Goal: Task Accomplishment & Management: Use online tool/utility

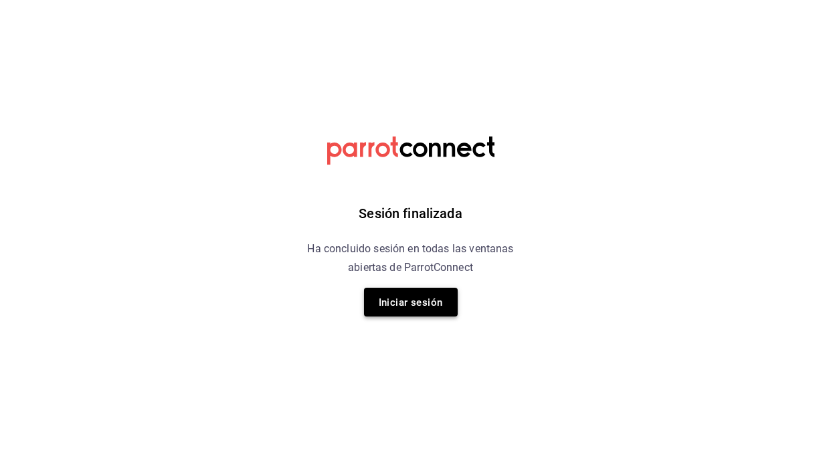
click at [416, 304] on font "Iniciar sesión" at bounding box center [411, 302] width 64 height 12
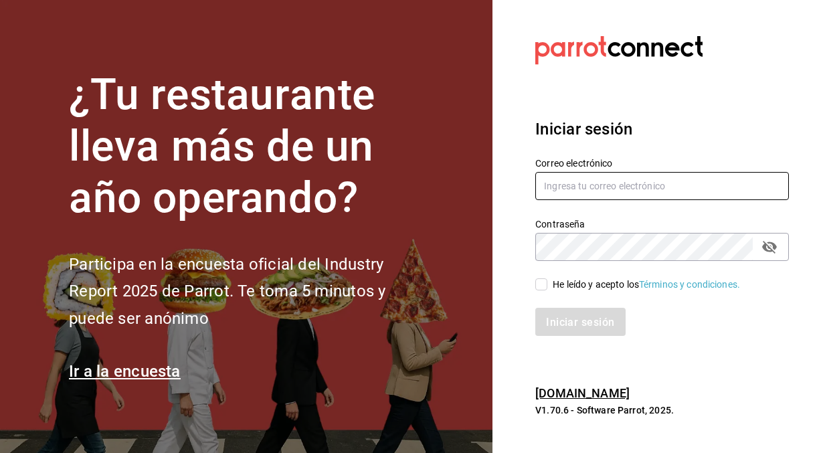
click at [563, 196] on input "text" at bounding box center [662, 186] width 254 height 28
type input "[EMAIL_ADDRESS][DOMAIN_NAME]"
click at [545, 280] on input "He leído y acepto los Términos y condiciones." at bounding box center [541, 284] width 12 height 12
checkbox input "true"
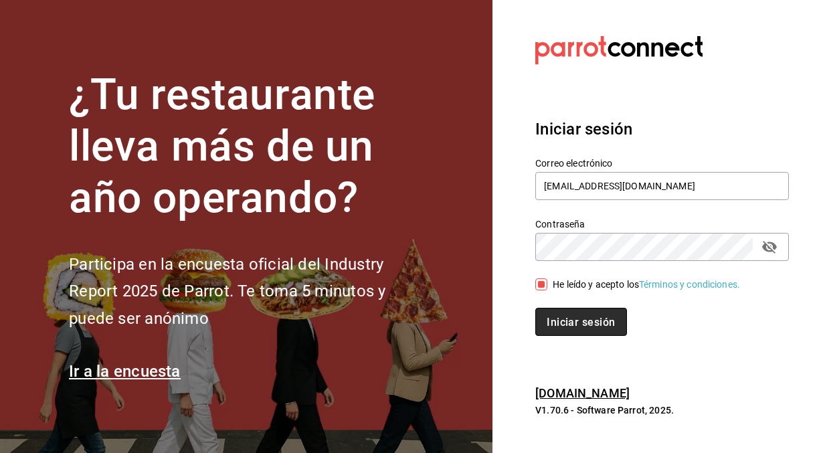
click at [581, 327] on font "Iniciar sesión" at bounding box center [580, 321] width 68 height 13
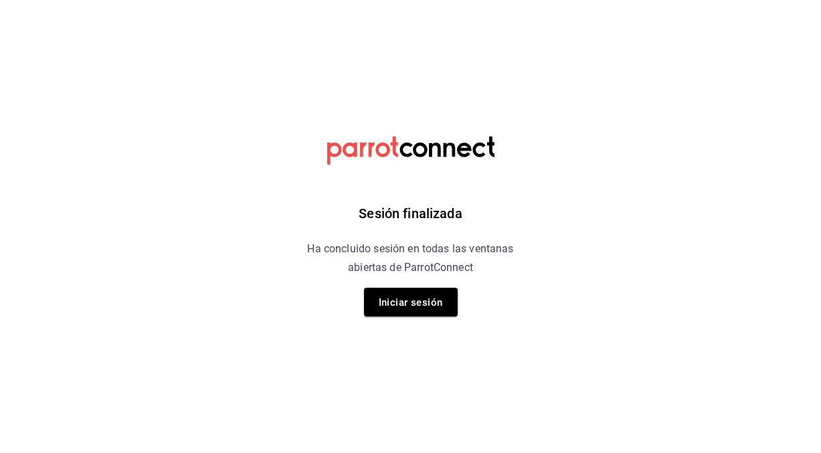
click at [396, 318] on div "Sesión finalizada Ha concluido sesión en todas las ventanas abiertas de ParrotC…" at bounding box center [410, 226] width 338 height 453
click at [414, 304] on font "Iniciar sesión" at bounding box center [411, 302] width 64 height 12
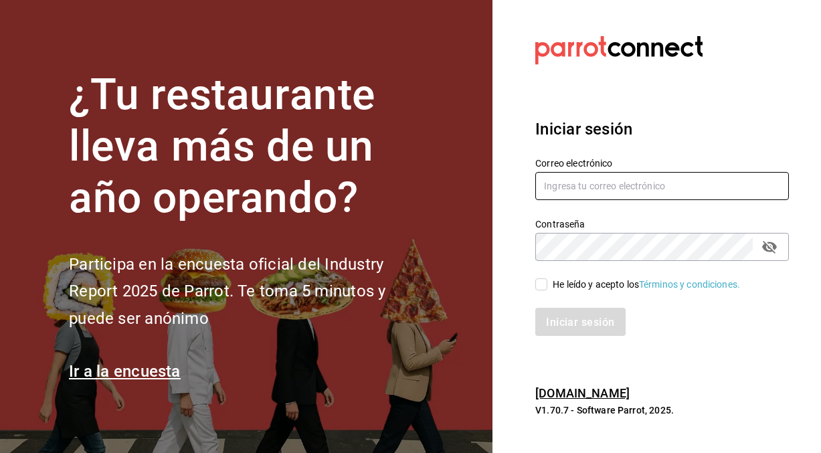
click at [595, 185] on input "text" at bounding box center [662, 186] width 254 height 28
type input "[EMAIL_ADDRESS][DOMAIN_NAME]"
click at [542, 282] on input "He leído y acepto los Términos y condiciones." at bounding box center [541, 284] width 12 height 12
checkbox input "true"
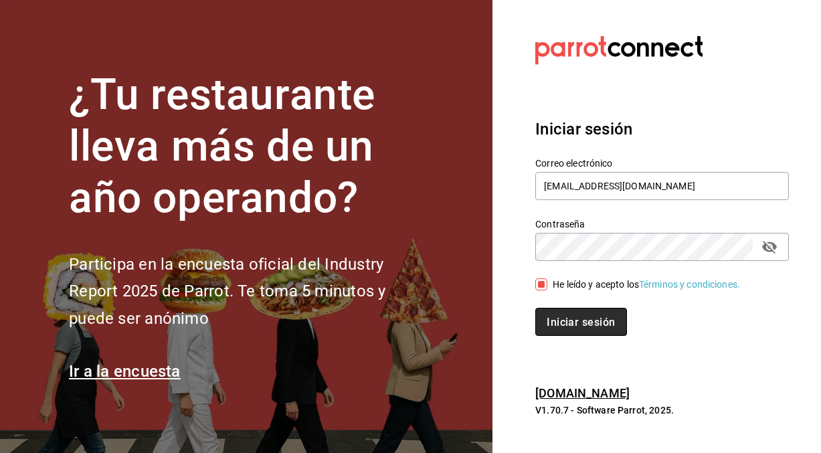
click at [590, 318] on font "Iniciar sesión" at bounding box center [580, 321] width 68 height 13
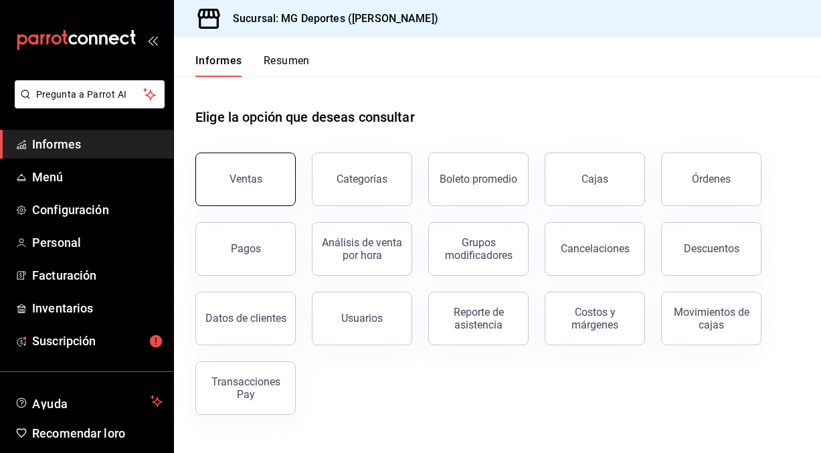
click at [235, 182] on font "Ventas" at bounding box center [245, 179] width 33 height 13
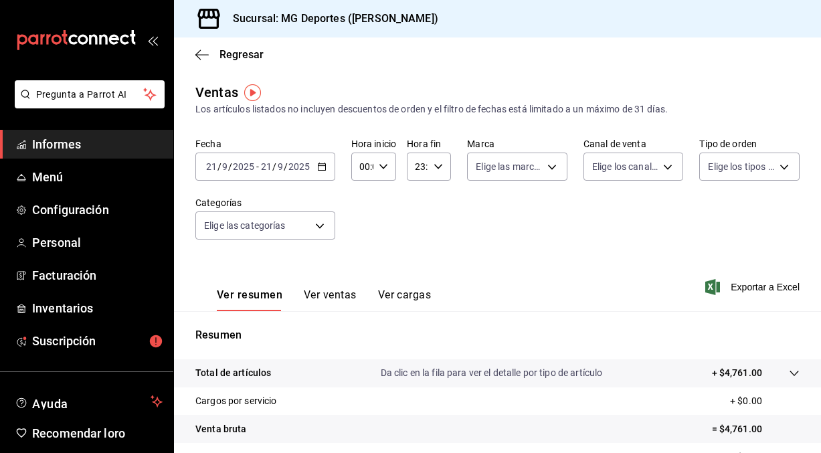
click at [324, 168] on \(Stroke\) "button" at bounding box center [322, 166] width 8 height 7
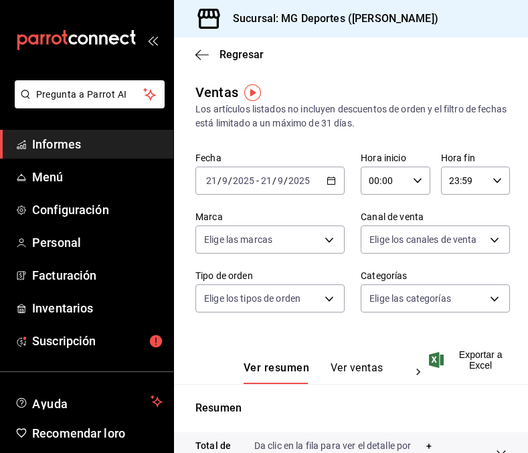
click at [328, 183] on icon "button" at bounding box center [330, 180] width 9 height 9
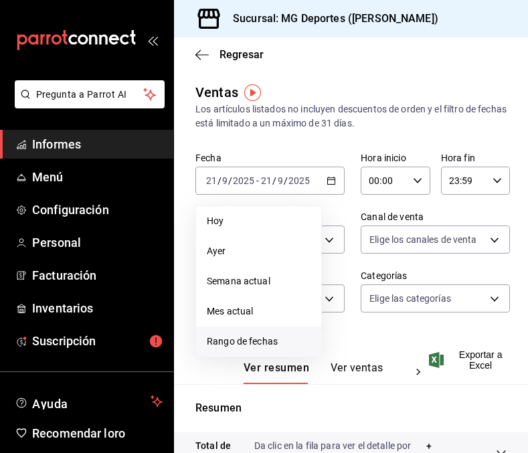
click at [271, 338] on font "Rango de fechas" at bounding box center [242, 341] width 71 height 11
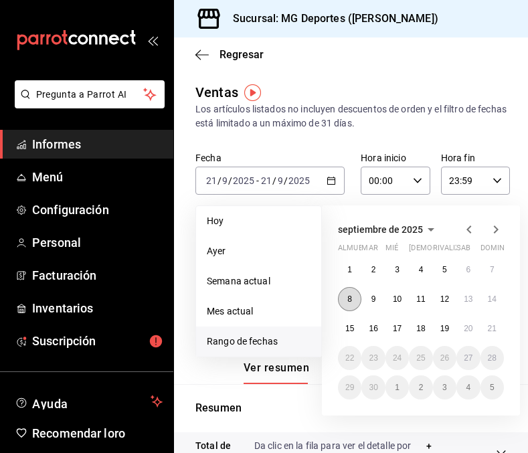
click at [352, 300] on button "8" at bounding box center [349, 299] width 23 height 24
click at [493, 299] on font "14" at bounding box center [492, 298] width 9 height 9
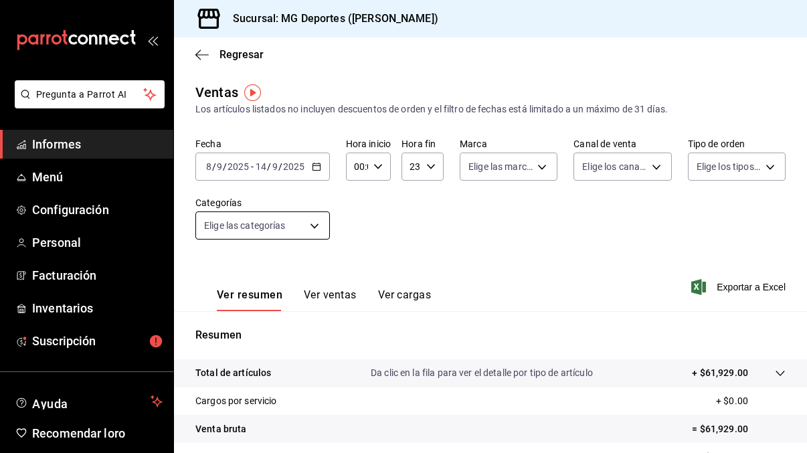
click at [316, 221] on body "Pregunta a Parrot AI Informes Menú Configuración Personal Facturación Inventari…" at bounding box center [403, 226] width 807 height 453
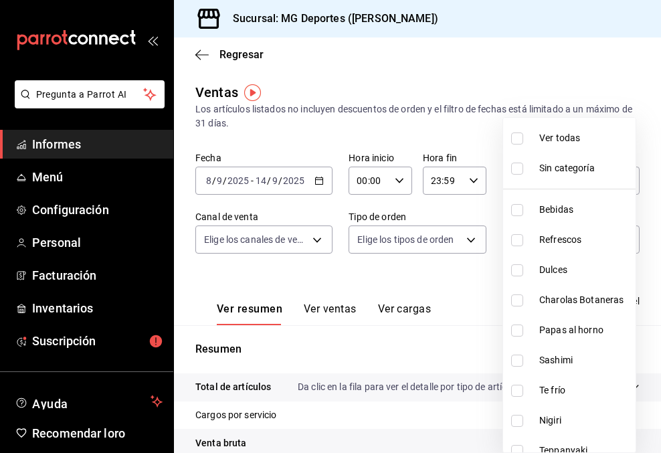
click at [345, 270] on div at bounding box center [330, 226] width 661 height 453
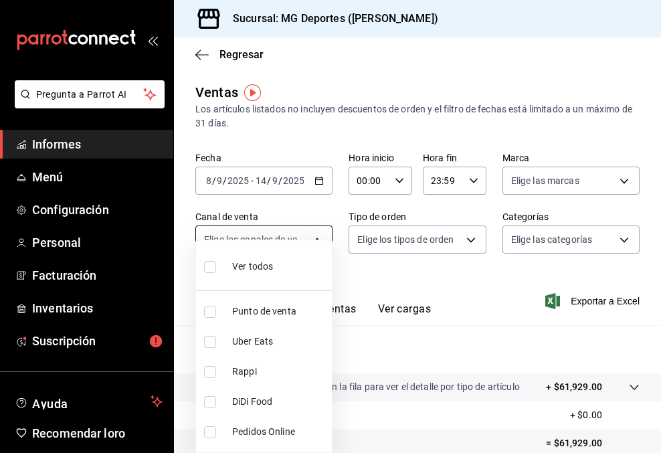
click at [318, 236] on body "Pregunta a Parrot AI Informes Menú Configuración Personal Facturación Inventari…" at bounding box center [330, 226] width 661 height 453
click at [380, 361] on div at bounding box center [330, 226] width 661 height 453
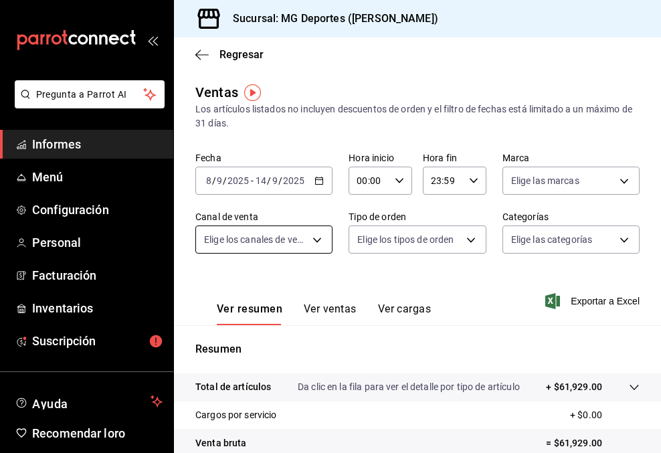
click at [316, 237] on body "Pregunta a Parrot AI Informes Menú Configuración Personal Facturación Inventari…" at bounding box center [330, 226] width 661 height 453
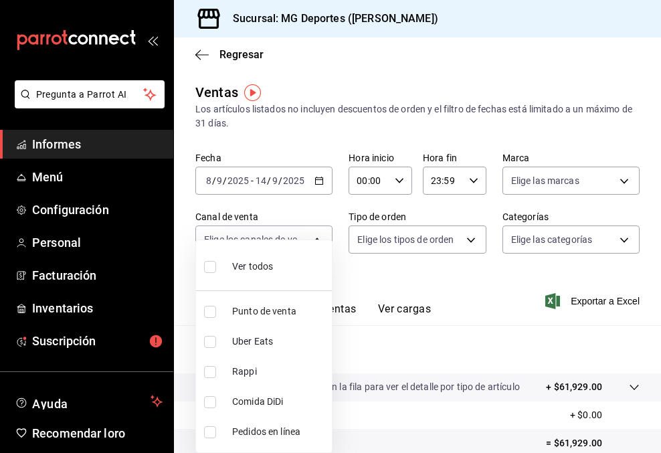
click at [361, 265] on div at bounding box center [330, 226] width 661 height 453
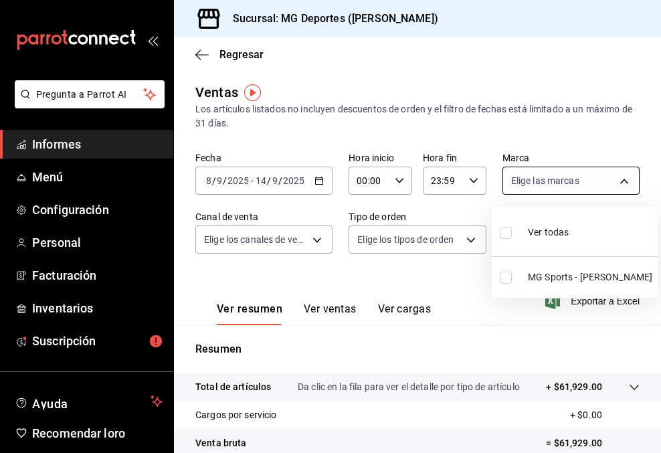
click at [631, 176] on body "Pregunta a Parrot AI Informes Menú Configuración Personal Facturación Inventari…" at bounding box center [330, 226] width 661 height 453
click at [607, 180] on div at bounding box center [330, 226] width 661 height 453
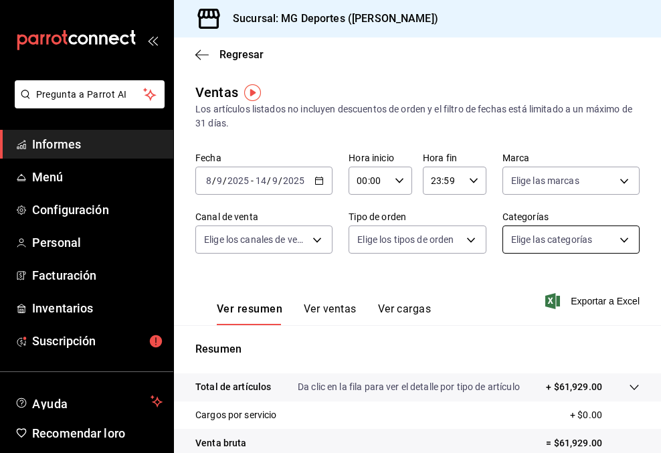
click at [558, 243] on body "Pregunta a Parrot AI Informes Menú Configuración Personal Facturación Inventari…" at bounding box center [330, 226] width 661 height 453
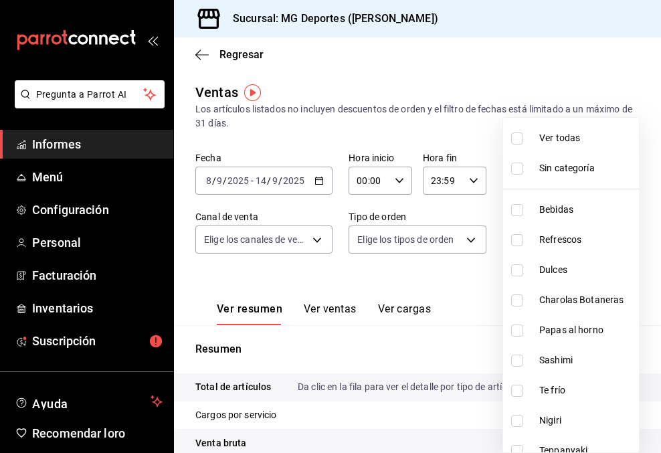
scroll to position [706, 0]
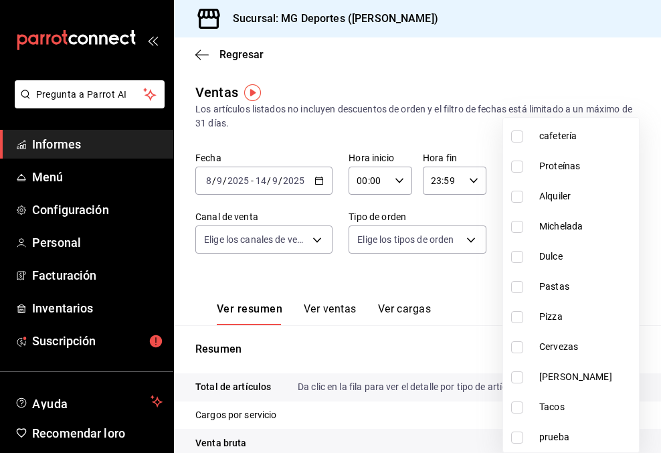
click at [519, 409] on input "checkbox" at bounding box center [517, 407] width 12 height 12
checkbox input "true"
type input "cddc13f4-0099-4956-9bb0-f8b84f5b13c7"
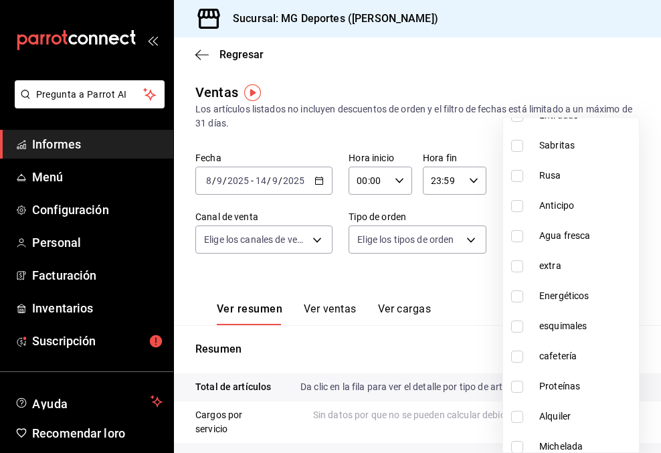
scroll to position [480, 0]
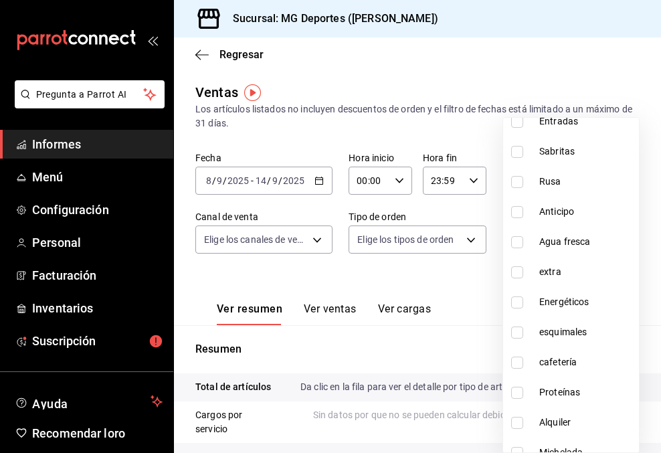
click at [516, 245] on input "checkbox" at bounding box center [517, 242] width 12 height 12
checkbox input "true"
type input "cddc13f4-0099-4956-9bb0-f8b84f5b13c7,f59ae0a1-4770-4d42-9c24-5f632178b033"
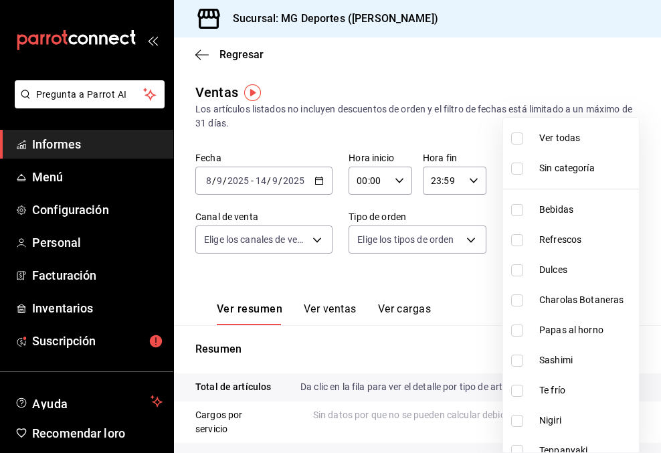
click at [453, 288] on div at bounding box center [330, 226] width 661 height 453
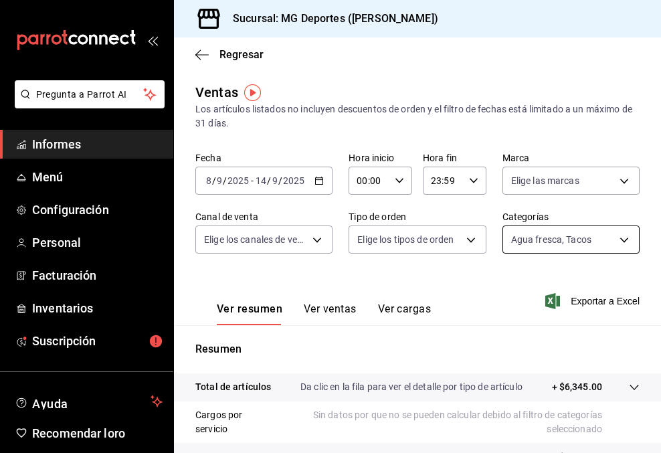
click at [629, 234] on body "Pregunta a Parrot AI Informes Menú Configuración Personal Facturación Inventari…" at bounding box center [330, 226] width 661 height 453
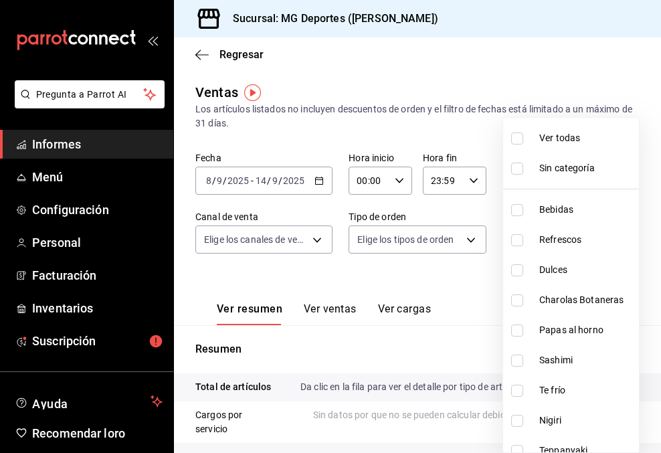
click at [518, 165] on input "checkbox" at bounding box center [517, 169] width 12 height 12
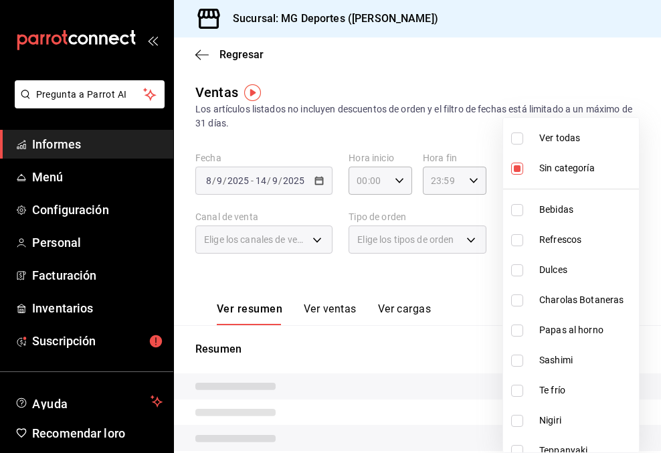
click at [518, 165] on input "checkbox" at bounding box center [517, 169] width 12 height 12
checkbox input "false"
click at [520, 328] on input "checkbox" at bounding box center [517, 330] width 12 height 12
checkbox input "true"
type input "cddc13f4-0099-4956-9bb0-f8b84f5b13c7,f59ae0a1-4770-4d42-9c24-5f632178b033,35551…"
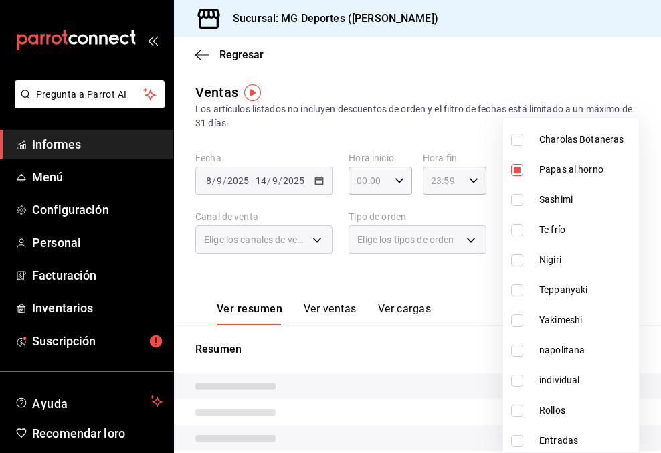
scroll to position [162, 0]
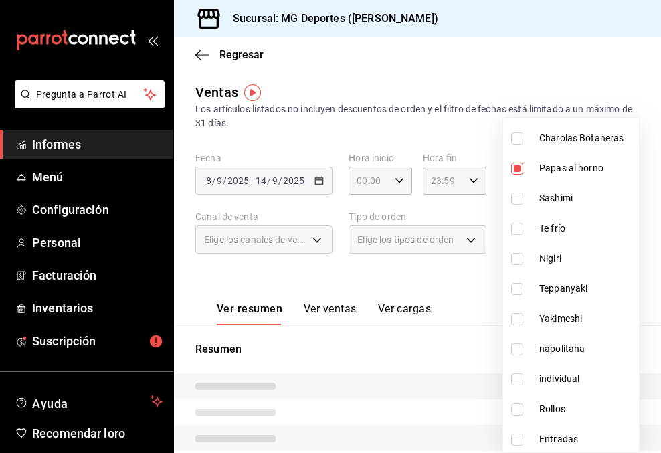
click at [520, 347] on input "checkbox" at bounding box center [517, 349] width 12 height 12
checkbox input "true"
type input "cddc13f4-0099-4956-9bb0-f8b84f5b13c7,f59ae0a1-4770-4d42-9c24-5f632178b033,35551…"
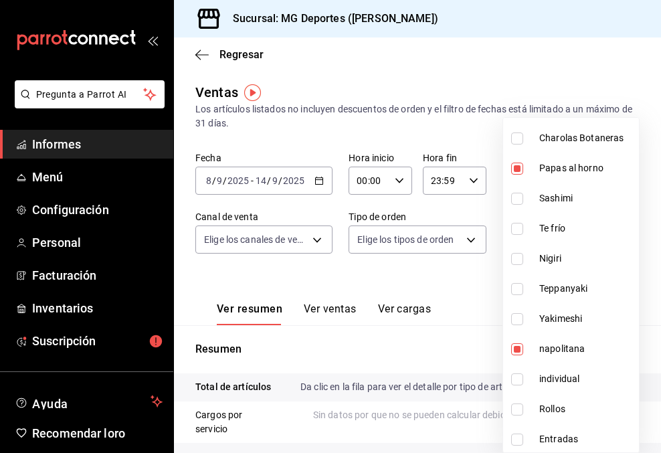
click at [522, 383] on input "checkbox" at bounding box center [517, 379] width 12 height 12
checkbox input "true"
type input "cddc13f4-0099-4956-9bb0-f8b84f5b13c7,f59ae0a1-4770-4d42-9c24-5f632178b033,35551…"
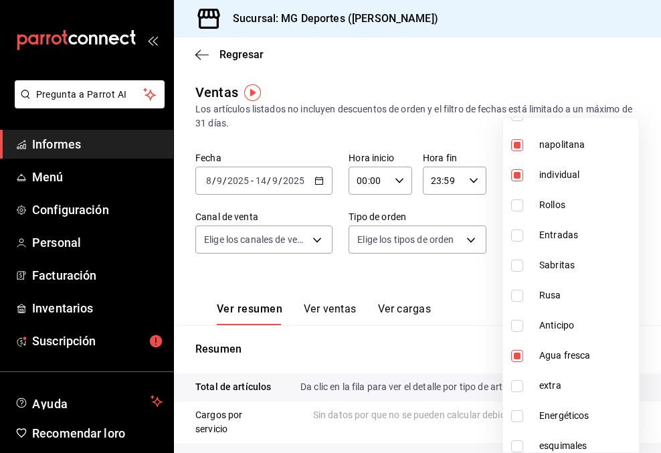
scroll to position [367, 0]
click at [517, 356] on input "checkbox" at bounding box center [517, 354] width 12 height 12
checkbox input "false"
type input "cddc13f4-0099-4956-9bb0-f8b84f5b13c7,35551813-f19b-4171-afa9-2229ca5b4ecf,ee8ea…"
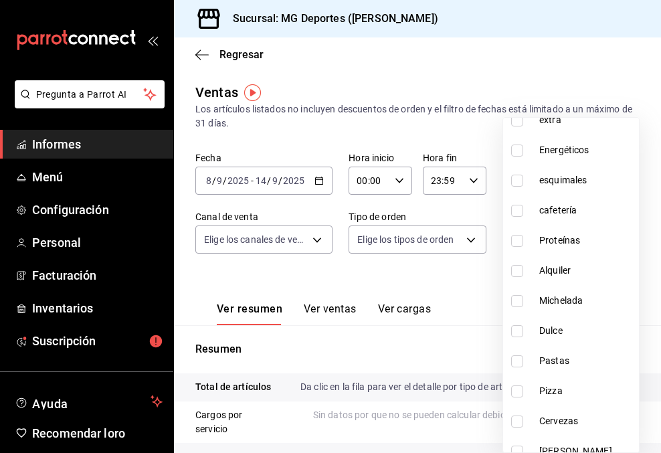
scroll to position [635, 0]
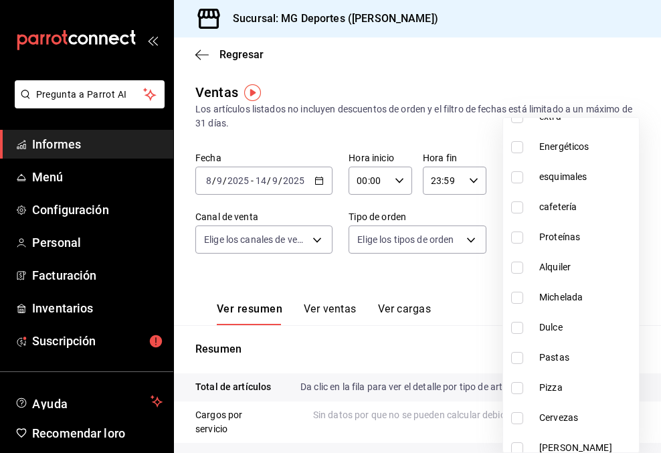
click at [520, 323] on input "checkbox" at bounding box center [517, 328] width 12 height 12
checkbox input "true"
type input "cddc13f4-0099-4956-9bb0-f8b84f5b13c7,35551813-f19b-4171-afa9-2229ca5b4ecf,ee8ea…"
click at [516, 358] on input "checkbox" at bounding box center [517, 358] width 12 height 12
checkbox input "true"
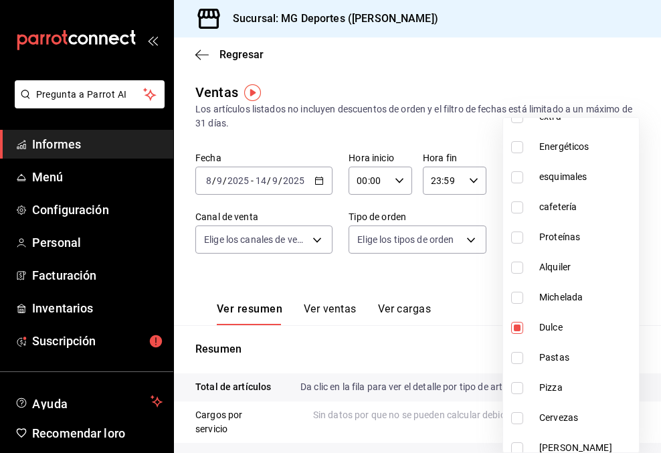
type input "cddc13f4-0099-4956-9bb0-f8b84f5b13c7,35551813-f19b-4171-afa9-2229ca5b4ecf,ee8ea…"
click at [519, 391] on input "checkbox" at bounding box center [517, 388] width 12 height 12
checkbox input "true"
type input "cddc13f4-0099-4956-9bb0-f8b84f5b13c7,35551813-f19b-4171-afa9-2229ca5b4ecf,ee8ea…"
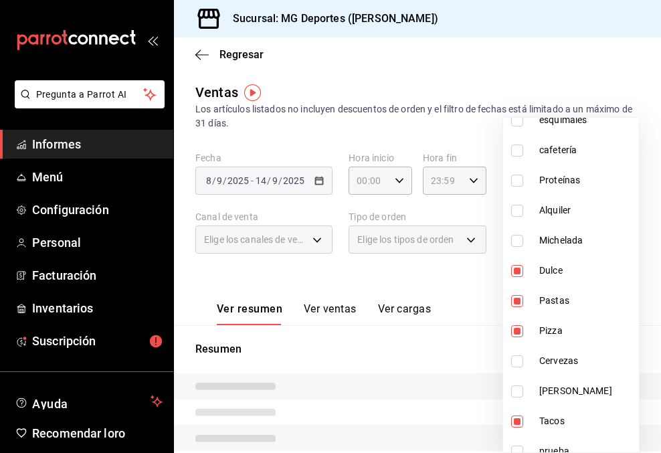
scroll to position [706, 0]
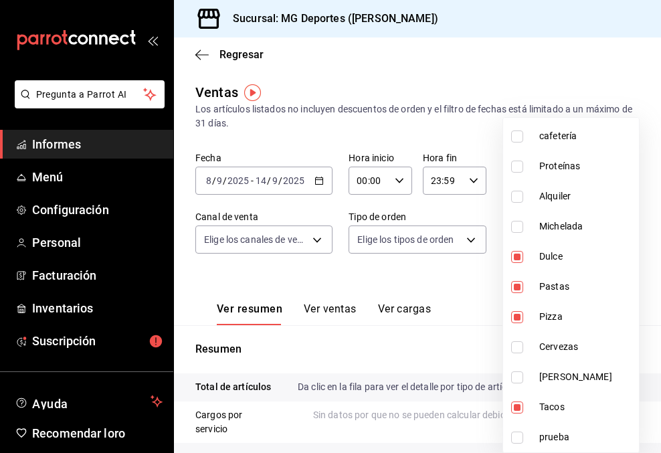
click at [520, 405] on input "checkbox" at bounding box center [517, 407] width 12 height 12
checkbox input "false"
type input "35551813-f19b-4171-afa9-2229ca5b4ecf,ee8ea520-7d6b-4f47-9eac-e0c097df3ac3,bca17…"
click at [475, 346] on div at bounding box center [330, 226] width 661 height 453
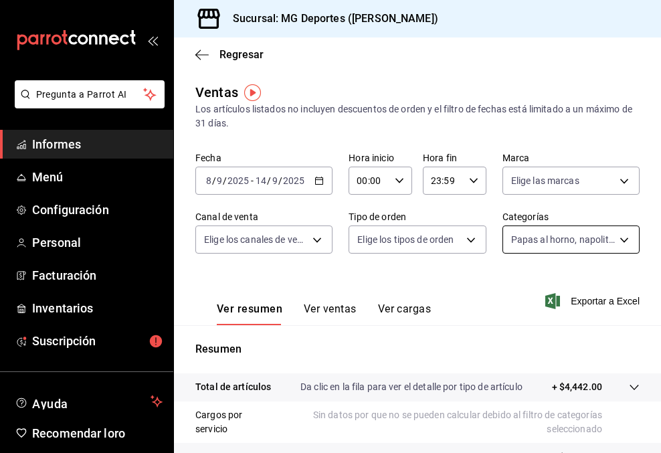
click at [619, 241] on body "Pregunta a Parrot AI Informes Menú Configuración Personal Facturación Inventari…" at bounding box center [330, 226] width 661 height 453
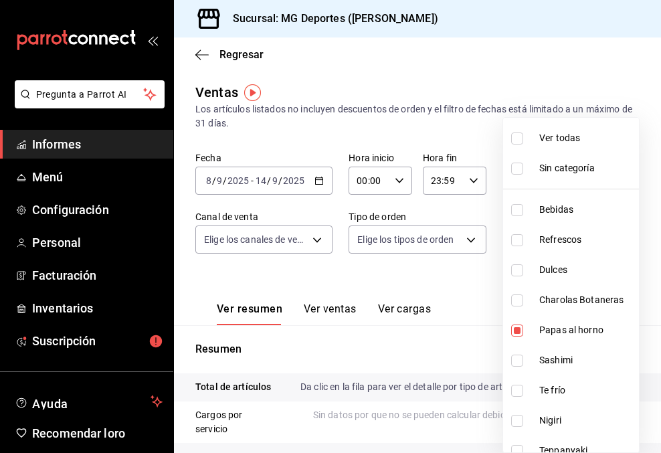
click at [517, 144] on input "checkbox" at bounding box center [517, 138] width 12 height 12
checkbox input "true"
type input "ae881417-ecc1-46b8-af56-c54f6d9ed343,cb1d2b7d-cd6a-4480-8b34-bda743ca16e5,819d2…"
checkbox input "true"
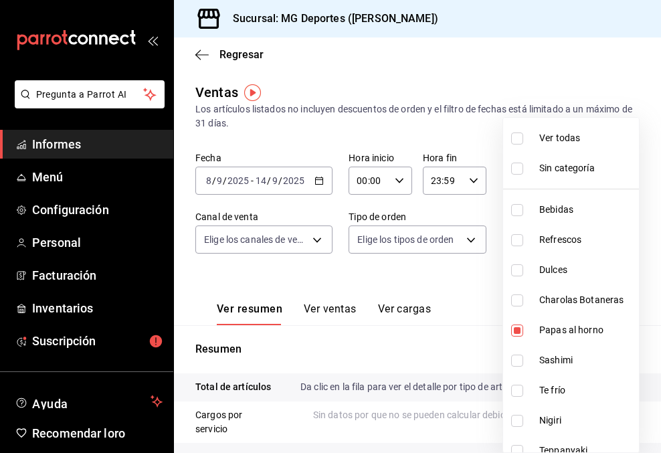
checkbox input "true"
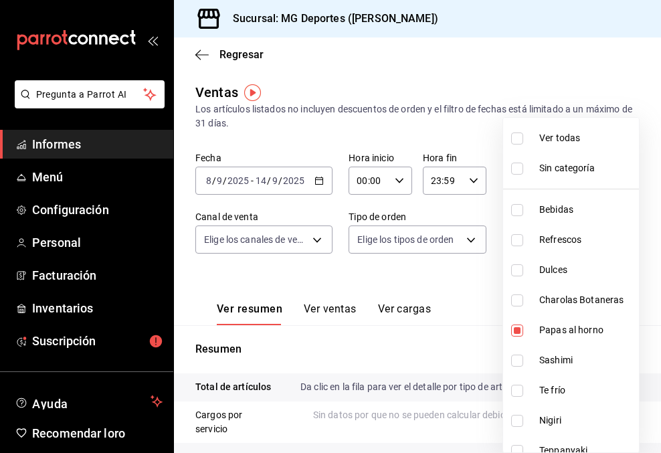
checkbox input "true"
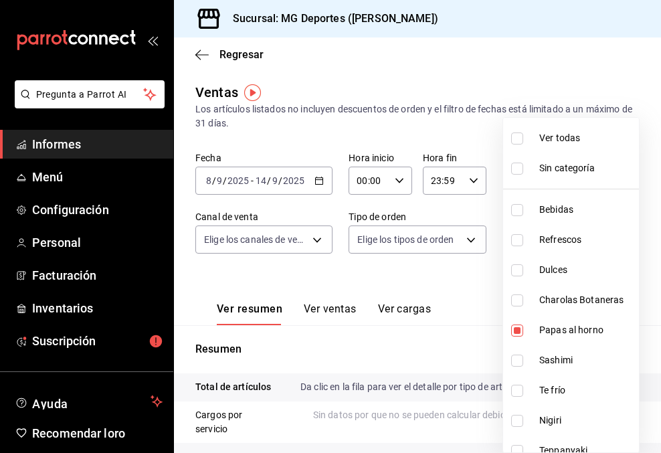
checkbox input "true"
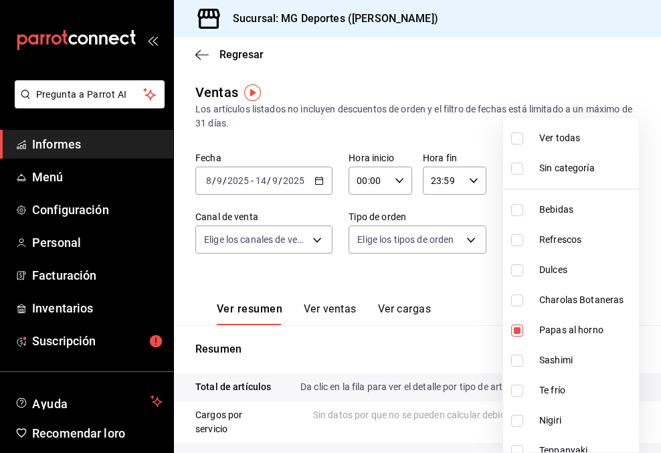
checkbox input "true"
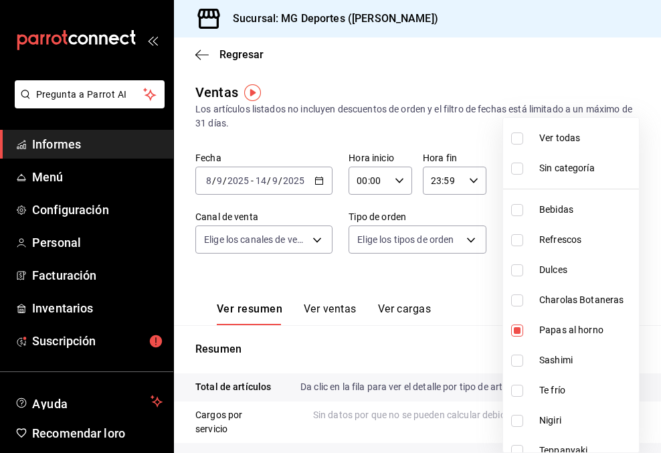
checkbox input "true"
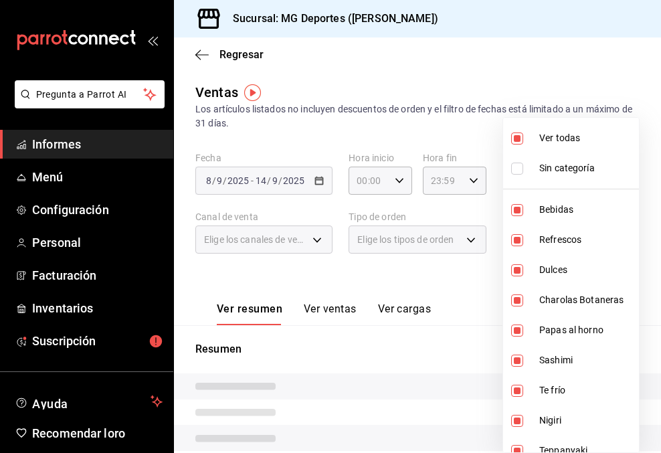
click at [517, 144] on input "checkbox" at bounding box center [517, 138] width 12 height 12
checkbox input "false"
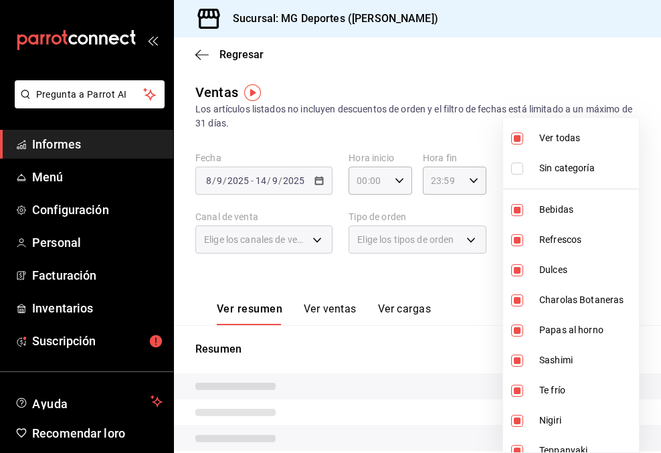
checkbox input "false"
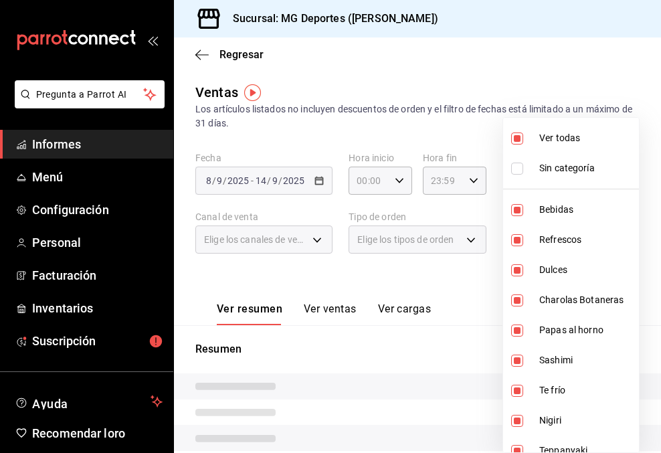
checkbox input "false"
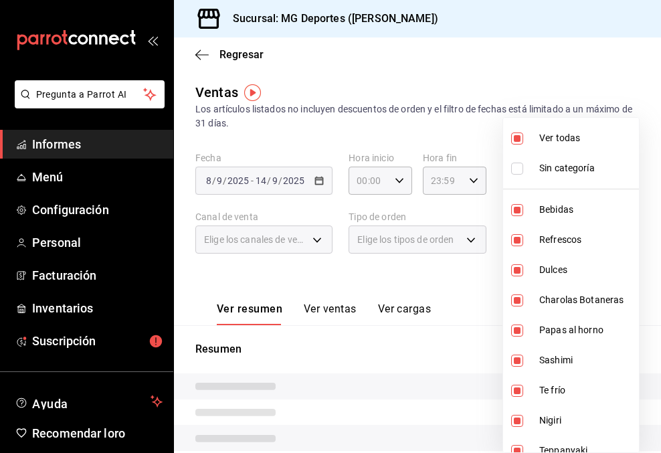
checkbox input "false"
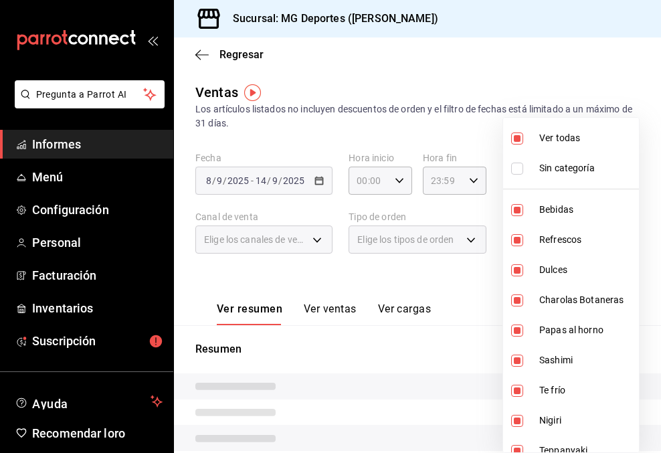
checkbox input "false"
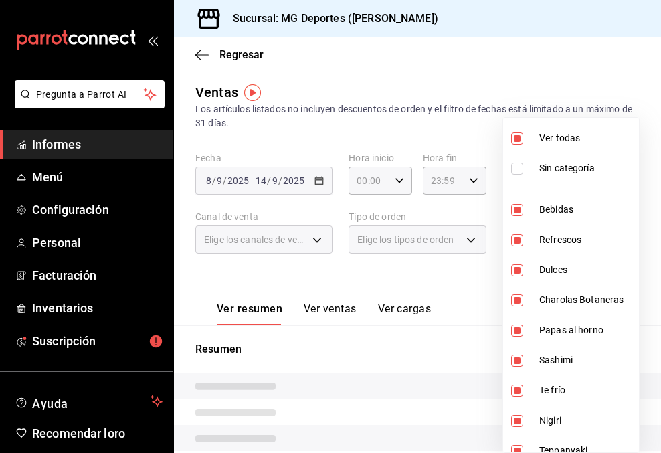
checkbox input "false"
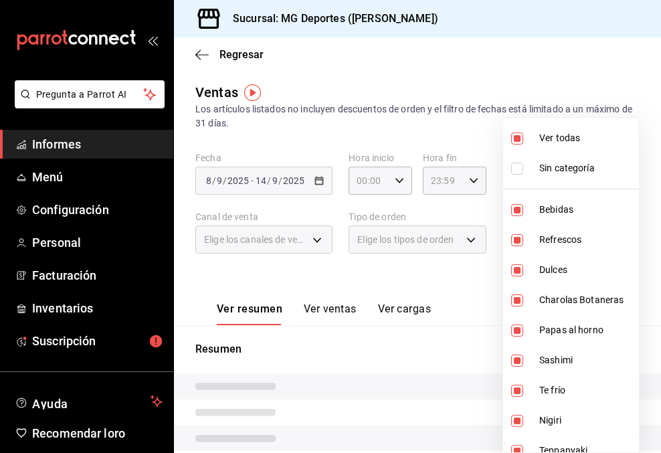
checkbox input "false"
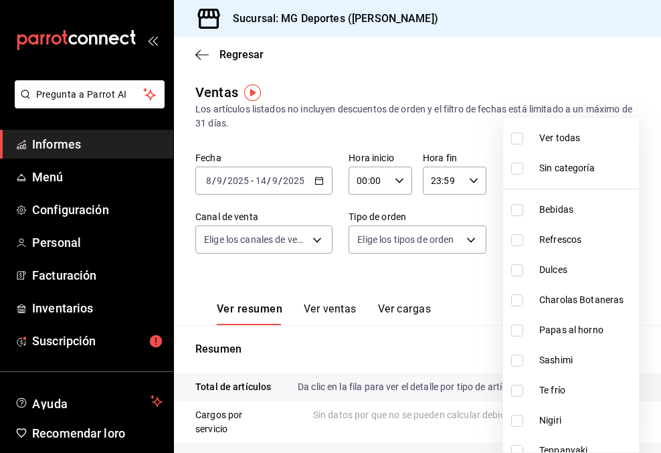
click at [519, 303] on input "checkbox" at bounding box center [517, 300] width 12 height 12
checkbox input "true"
type input "394cb1b3-6602-4fe0-b503-b99a461717e2"
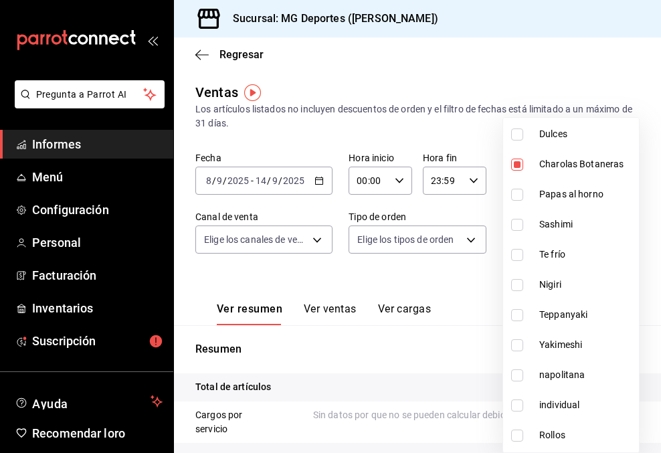
scroll to position [144, 0]
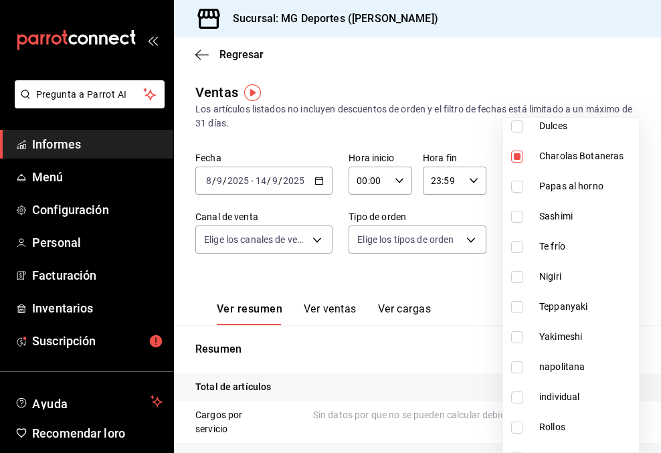
click at [519, 217] on input "checkbox" at bounding box center [517, 217] width 12 height 12
checkbox input "true"
type input "394cb1b3-6602-4fe0-b503-b99a461717e2,dabc1573-144e-4a2a-afb0-80e61bef717c"
click at [515, 245] on input "checkbox" at bounding box center [517, 247] width 12 height 12
checkbox input "true"
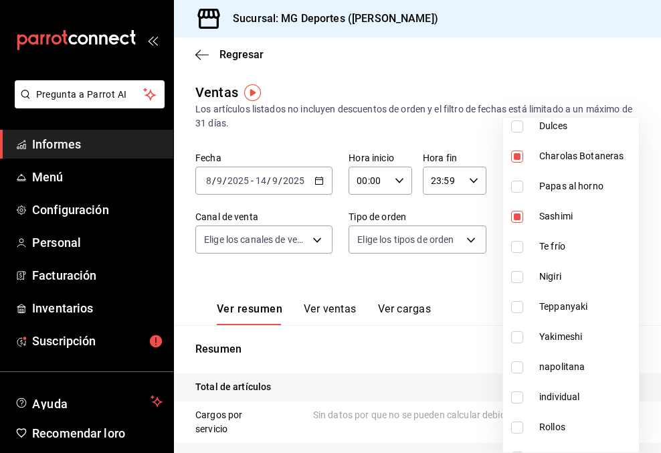
type input "394cb1b3-6602-4fe0-b503-b99a461717e2,dabc1573-144e-4a2a-afb0-80e61bef717c,3488b…"
click at [520, 278] on input "checkbox" at bounding box center [517, 277] width 12 height 12
checkbox input "true"
type input "394cb1b3-6602-4fe0-b503-b99a461717e2,dabc1573-144e-4a2a-afb0-80e61bef717c,3488b…"
click at [517, 306] on input "checkbox" at bounding box center [517, 307] width 12 height 12
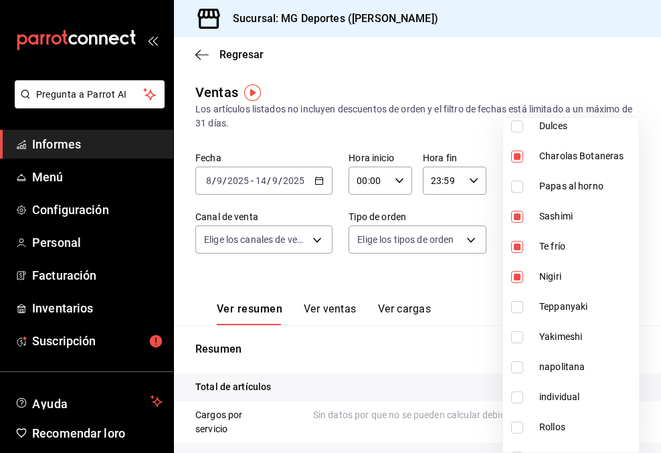
checkbox input "true"
type input "394cb1b3-6602-4fe0-b503-b99a461717e2,dabc1573-144e-4a2a-afb0-80e61bef717c,3488b…"
click at [520, 335] on input "checkbox" at bounding box center [517, 337] width 12 height 12
checkbox input "true"
type input "394cb1b3-6602-4fe0-b503-b99a461717e2,dabc1573-144e-4a2a-afb0-80e61bef717c,3488b…"
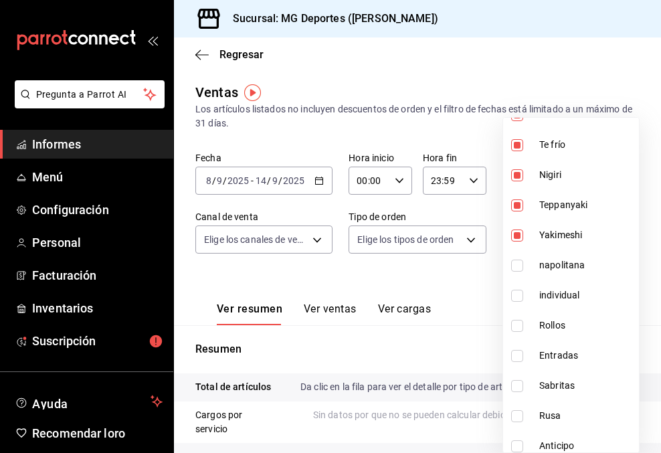
scroll to position [248, 0]
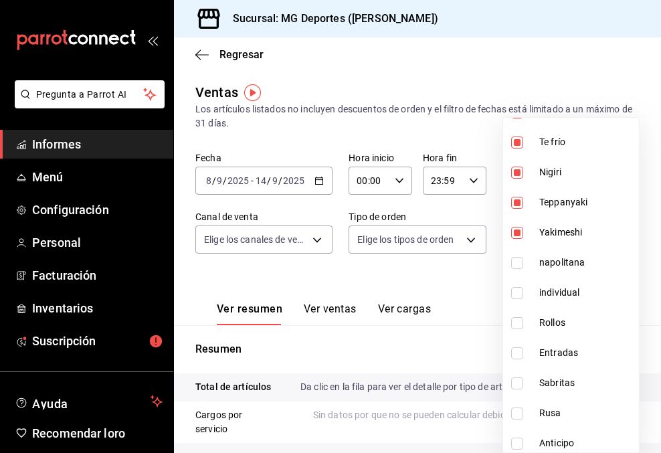
click at [518, 324] on input "checkbox" at bounding box center [517, 323] width 12 height 12
checkbox input "true"
type input "394cb1b3-6602-4fe0-b503-b99a461717e2,dabc1573-144e-4a2a-afb0-80e61bef717c,3488b…"
click at [517, 352] on input "checkbox" at bounding box center [517, 353] width 12 height 12
checkbox input "true"
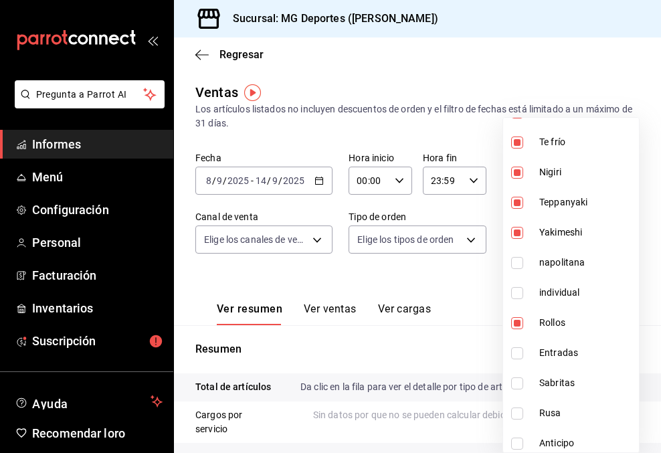
type input "394cb1b3-6602-4fe0-b503-b99a461717e2,dabc1573-144e-4a2a-afb0-80e61bef717c,3488b…"
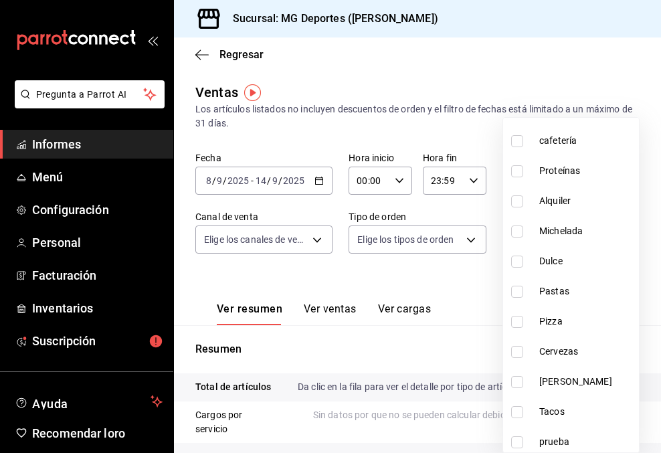
scroll to position [706, 0]
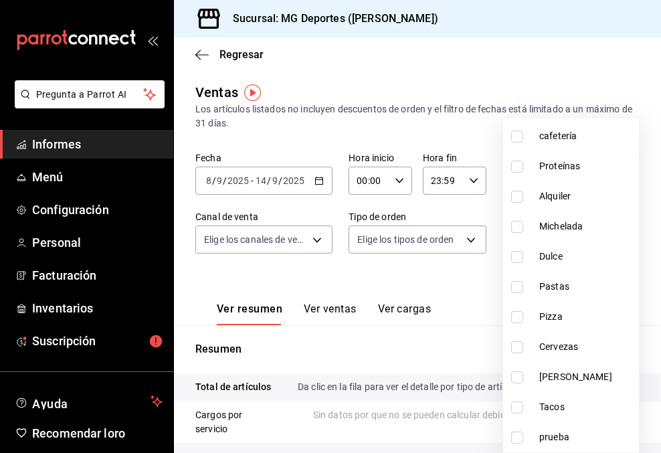
click at [467, 353] on div at bounding box center [330, 226] width 661 height 453
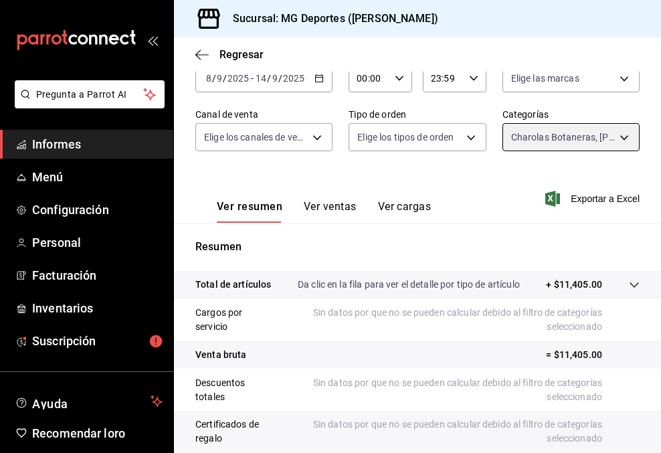
scroll to position [68, 0]
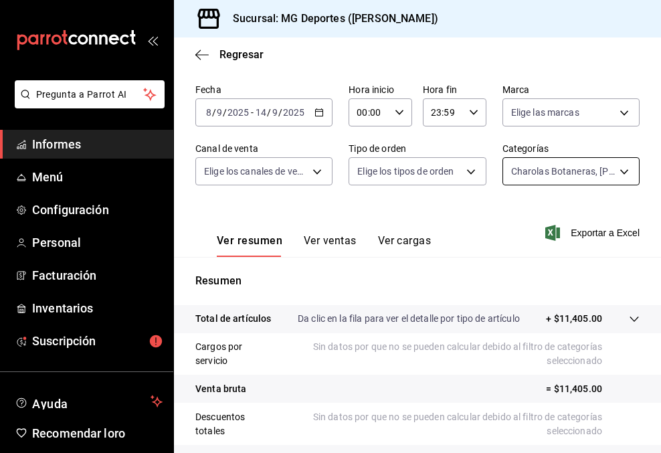
click at [606, 171] on body "Pregunta a Parrot AI Informes Menú Configuración Personal Facturación Inventari…" at bounding box center [330, 226] width 661 height 453
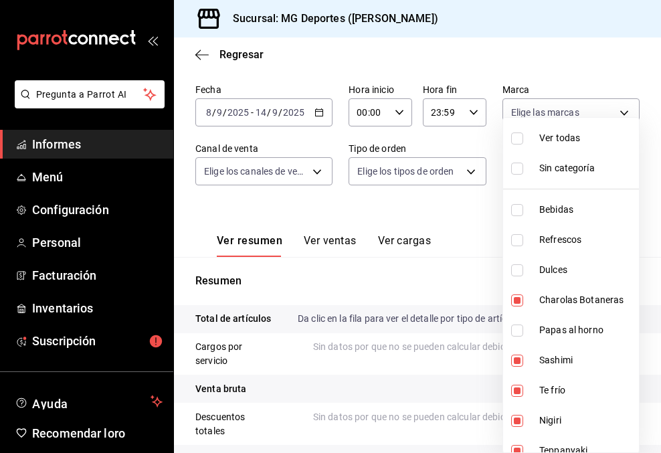
click at [521, 134] on input "checkbox" at bounding box center [517, 138] width 12 height 12
checkbox input "true"
type input "ae881417-ecc1-46b8-af56-c54f6d9ed343,cb1d2b7d-cd6a-4480-8b34-bda743ca16e5,819d2…"
checkbox input "true"
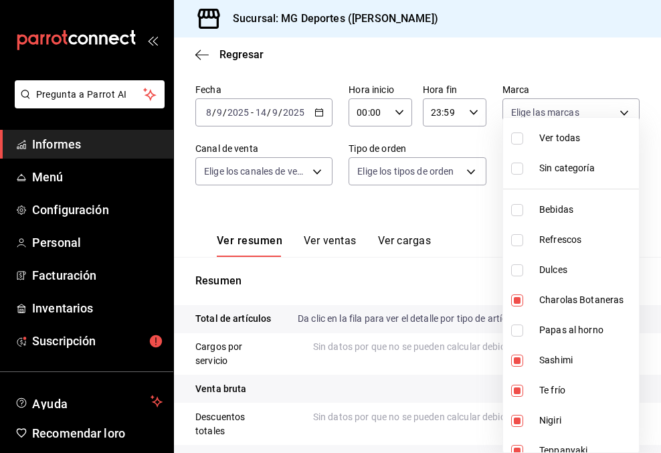
checkbox input "true"
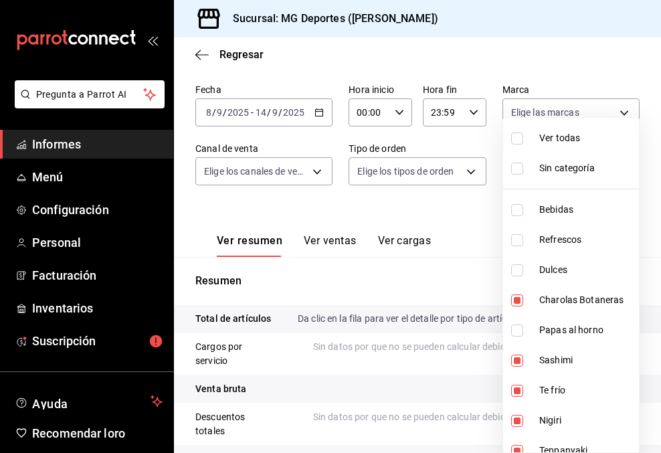
checkbox input "true"
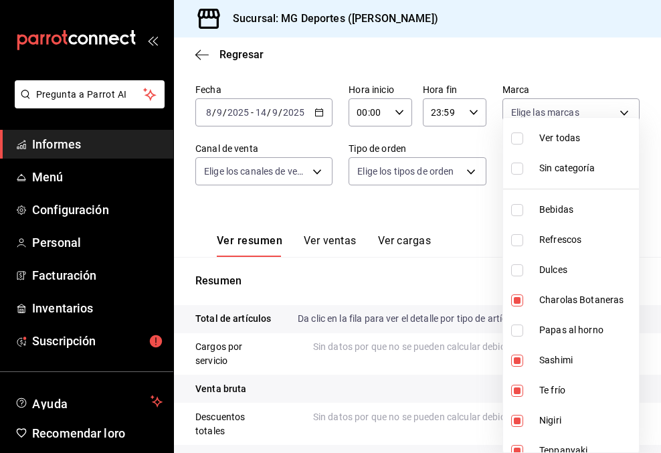
checkbox input "true"
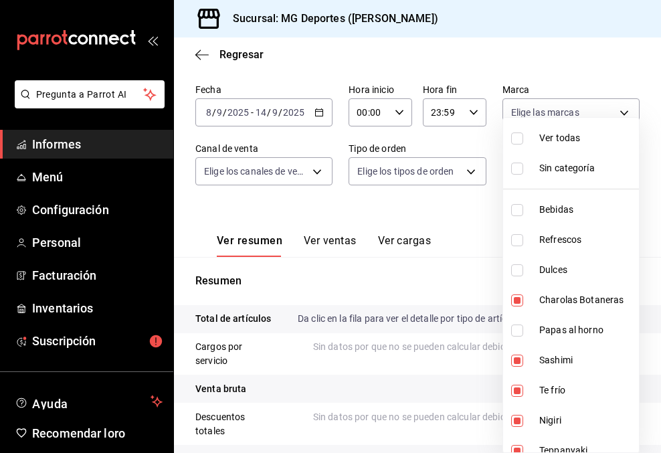
checkbox input "true"
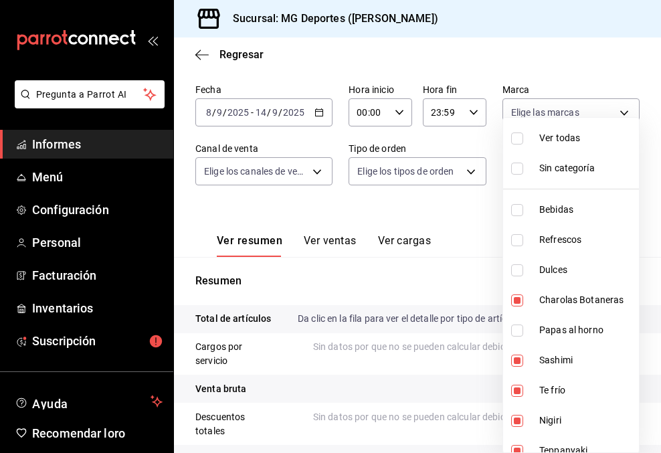
checkbox input "true"
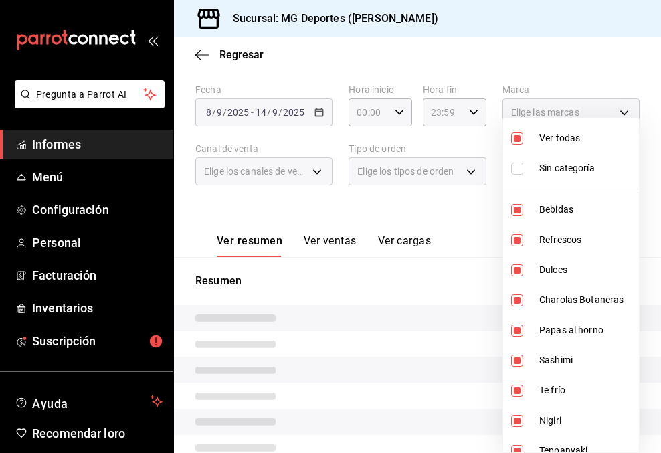
click at [521, 134] on input "checkbox" at bounding box center [517, 138] width 12 height 12
checkbox input "false"
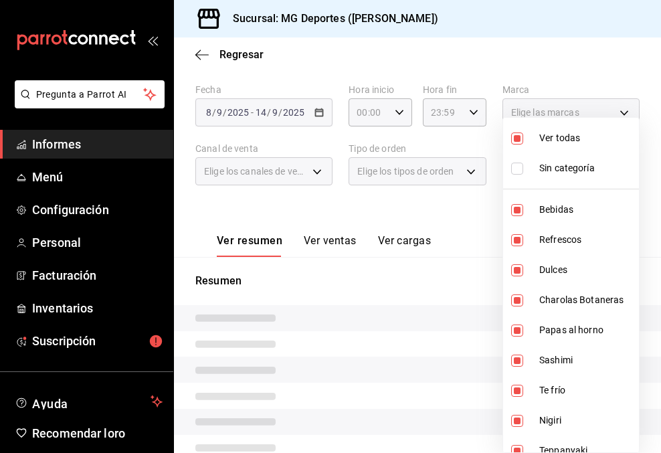
checkbox input "false"
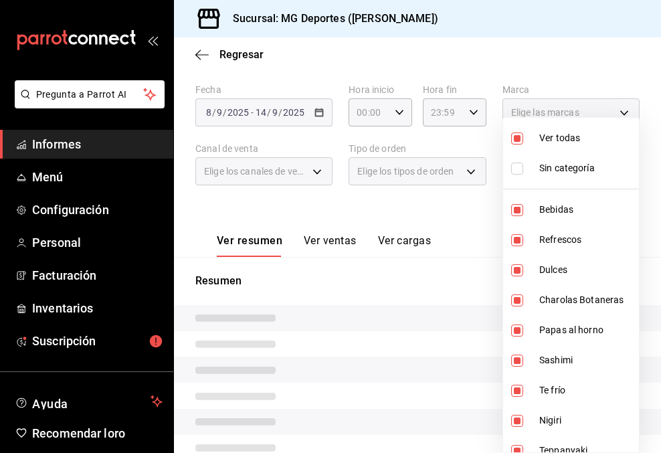
checkbox input "false"
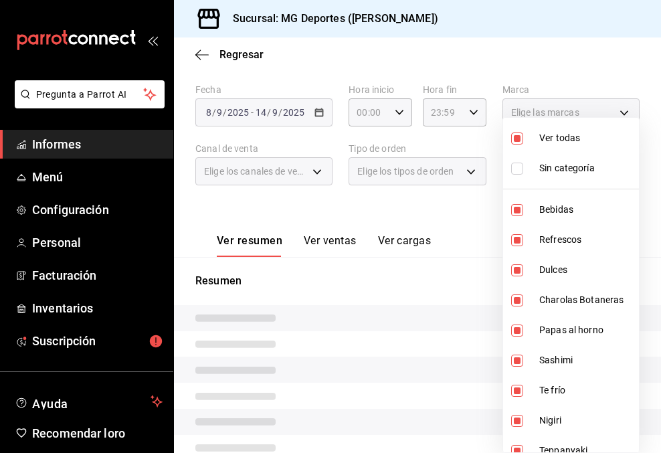
checkbox input "false"
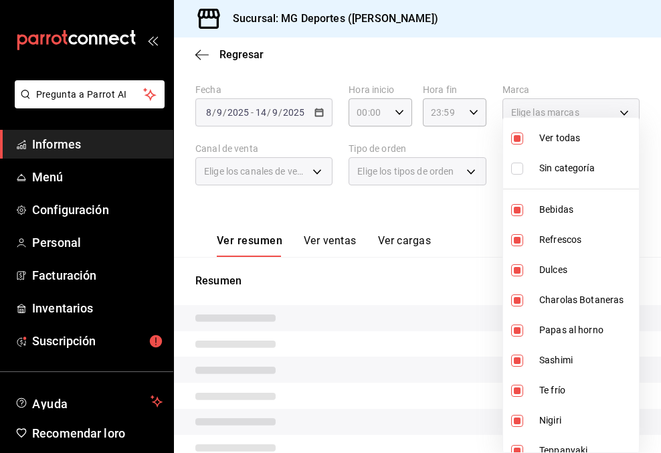
checkbox input "false"
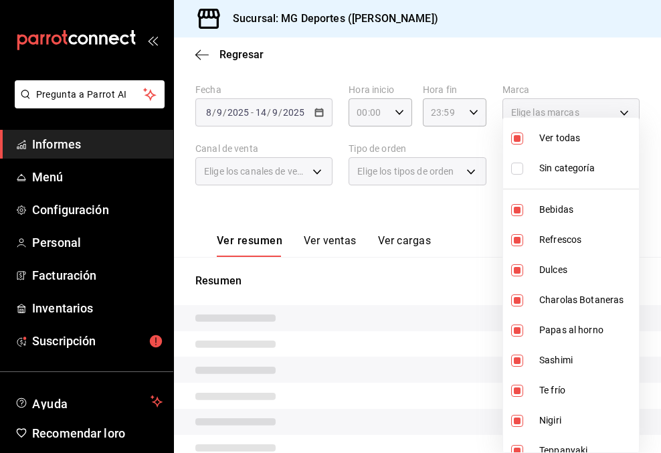
checkbox input "false"
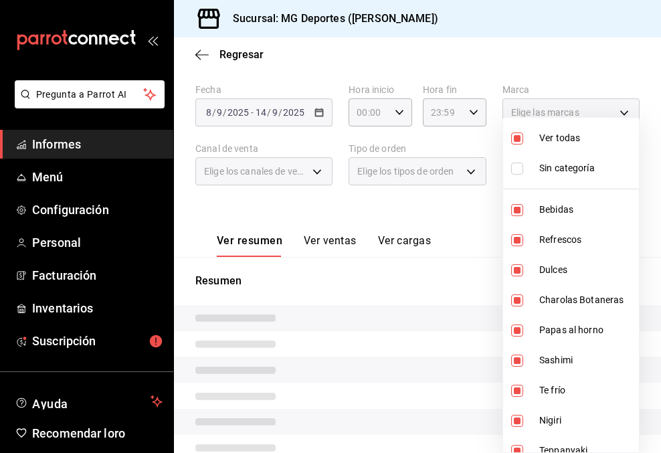
checkbox input "false"
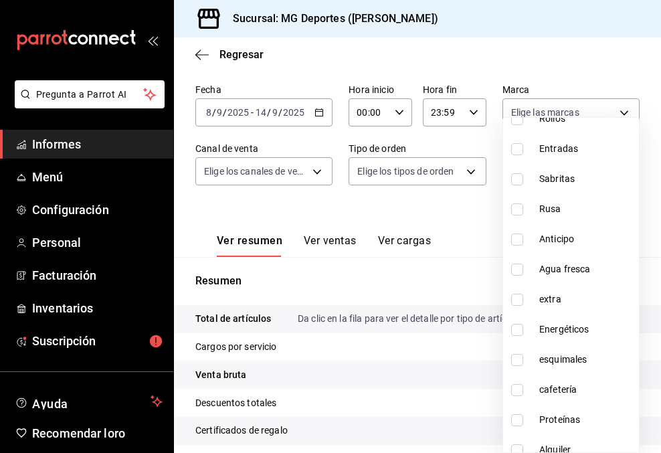
scroll to position [456, 0]
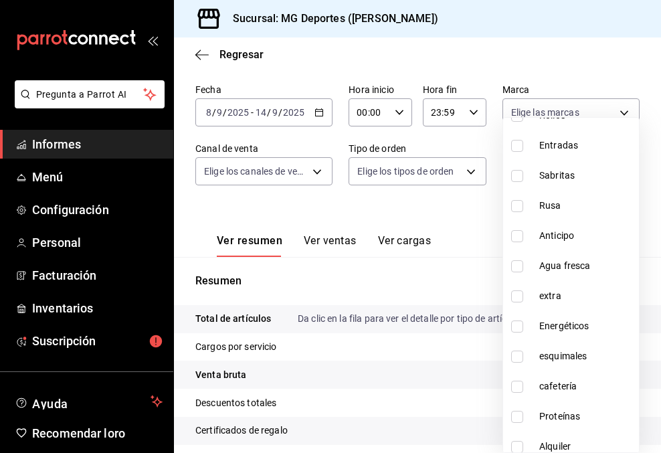
click at [518, 295] on input "checkbox" at bounding box center [517, 296] width 12 height 12
checkbox input "true"
type input "06e13466-7fe3-4965-bc13-1f6dde493223"
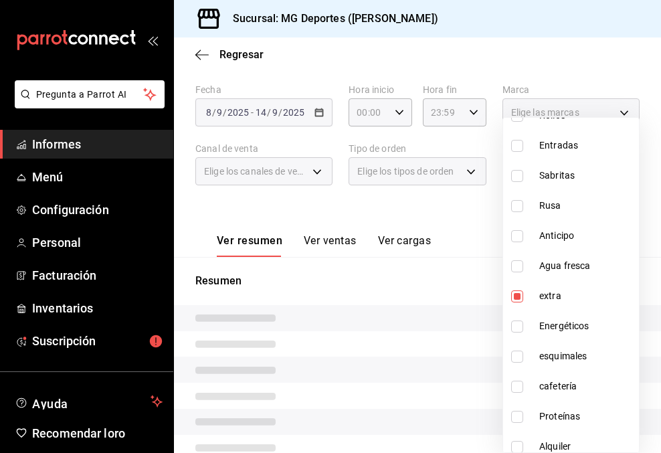
click at [518, 324] on input "checkbox" at bounding box center [517, 326] width 12 height 12
checkbox input "true"
type input "06e13466-7fe3-4965-bc13-1f6dde493223,850efc5b-bf7c-483e-9808-3d613f64bc32"
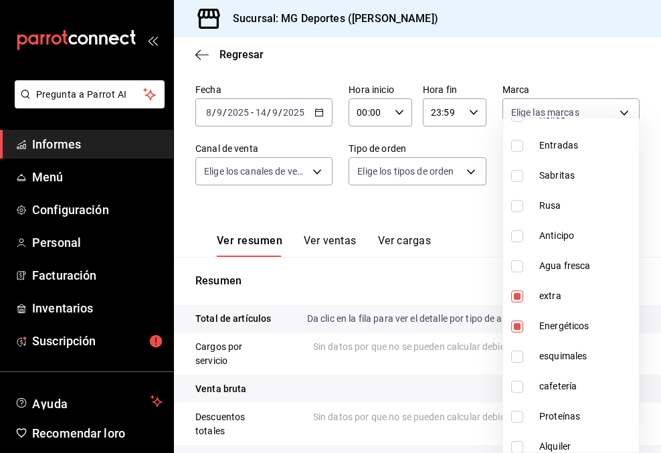
click at [515, 356] on input "checkbox" at bounding box center [517, 356] width 12 height 12
checkbox input "true"
type input "06e13466-7fe3-4965-bc13-1f6dde493223,850efc5b-bf7c-483e-9808-3d613f64bc32,e14df…"
click at [522, 387] on input "checkbox" at bounding box center [517, 387] width 12 height 12
checkbox input "true"
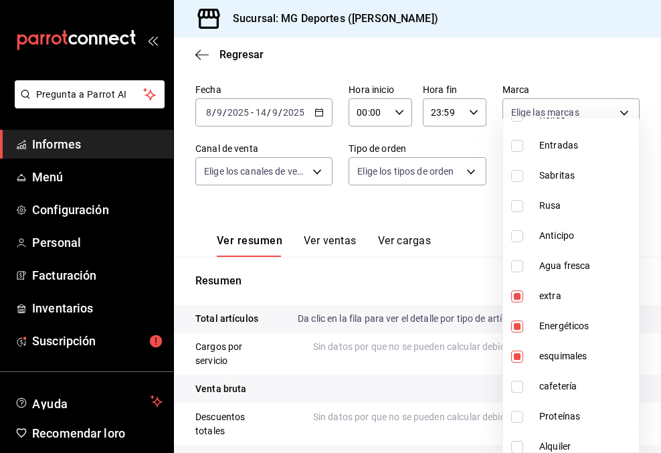
type input "06e13466-7fe3-4965-bc13-1f6dde493223,850efc5b-bf7c-483e-9808-3d613f64bc32,e14df…"
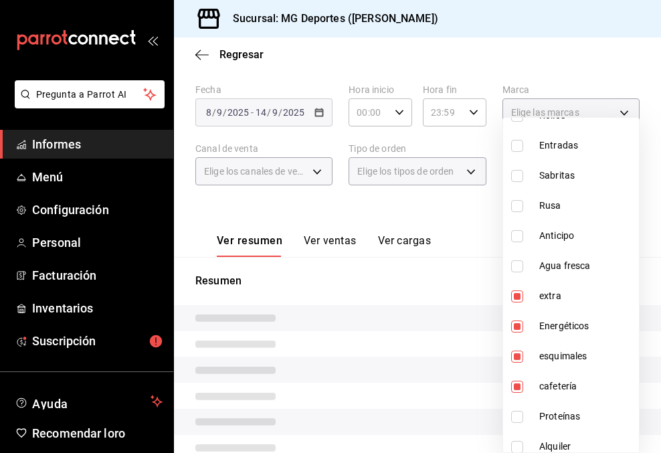
click at [519, 415] on input "checkbox" at bounding box center [517, 417] width 12 height 12
checkbox input "true"
type input "06e13466-7fe3-4965-bc13-1f6dde493223,850efc5b-bf7c-483e-9808-3d613f64bc32,e14df…"
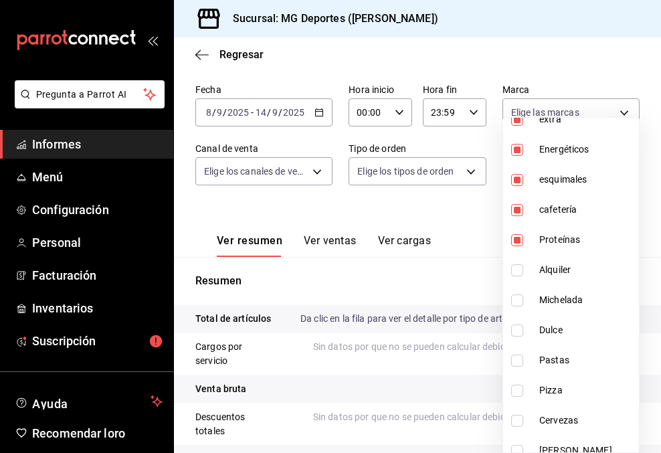
scroll to position [637, 0]
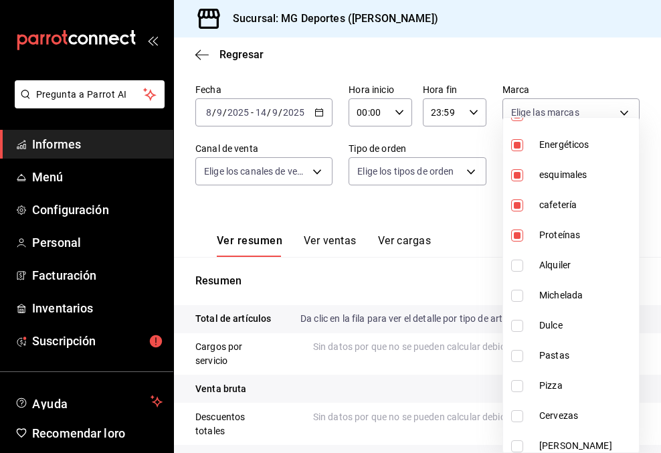
click at [461, 268] on div at bounding box center [330, 226] width 661 height 453
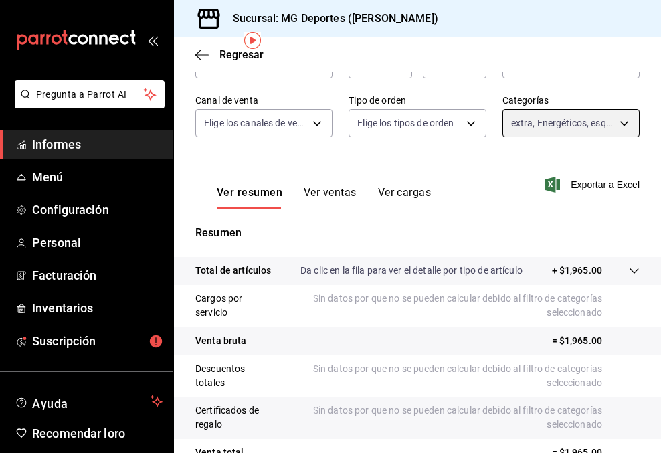
scroll to position [0, 0]
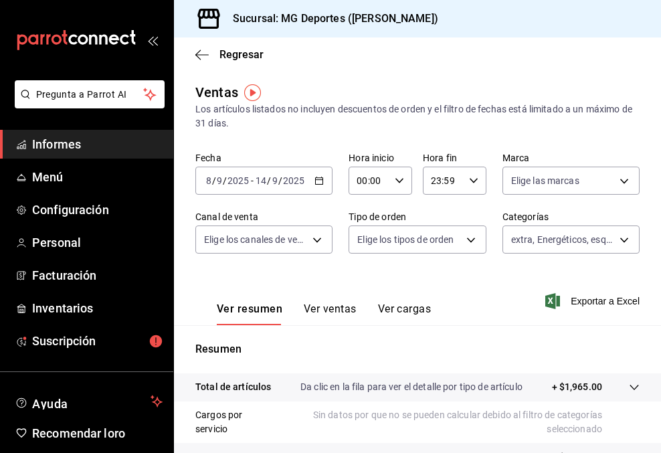
click at [321, 181] on icon "button" at bounding box center [318, 180] width 9 height 9
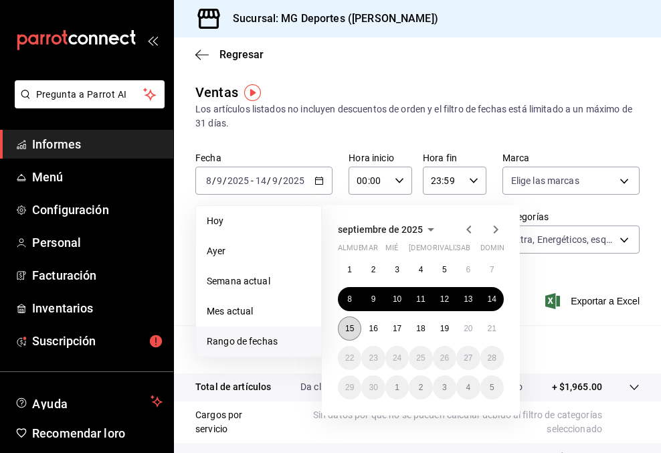
click at [346, 325] on font "15" at bounding box center [349, 328] width 9 height 9
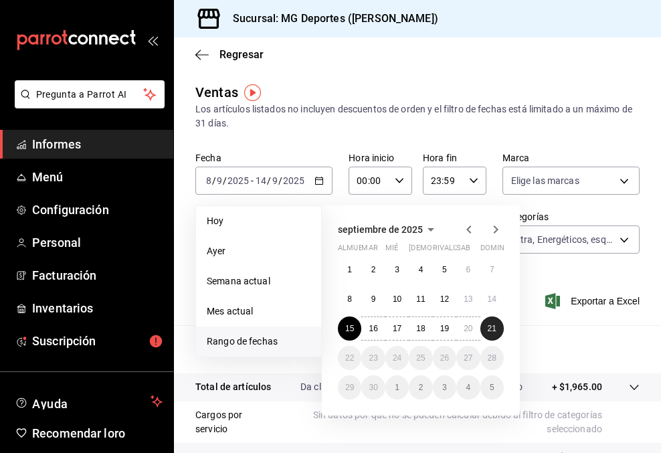
click at [492, 330] on font "21" at bounding box center [492, 328] width 9 height 9
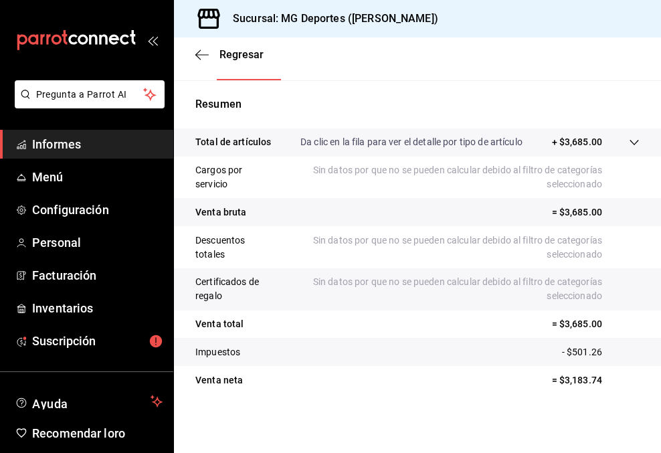
scroll to position [94, 0]
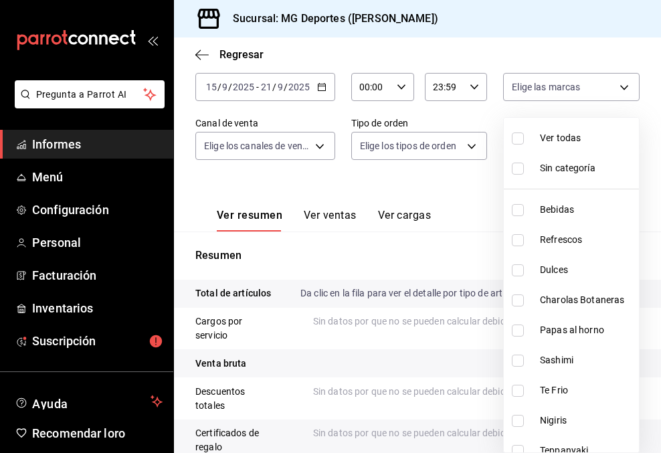
click at [625, 142] on body "Pregunta a Parrot AI Informes Menú Configuración Personal Facturación Inventari…" at bounding box center [330, 226] width 661 height 453
click at [518, 138] on input "checkbox" at bounding box center [518, 138] width 12 height 12
checkbox input "true"
type input "ae881417-ecc1-46b8-af56-c54f6d9ed343,cb1d2b7d-cd6a-4480-8b34-bda743ca16e5,819d2…"
checkbox input "true"
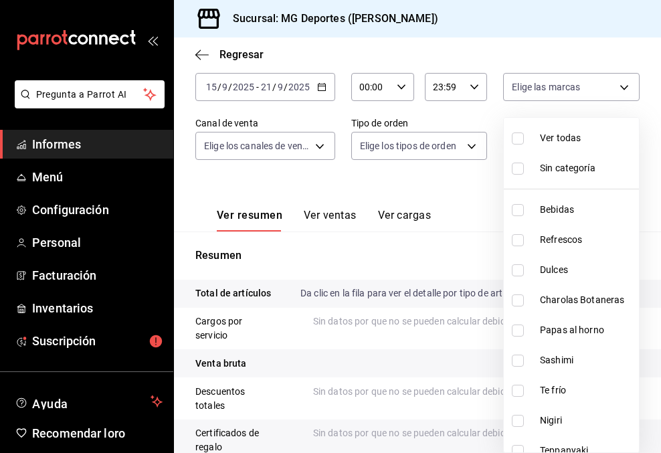
checkbox input "true"
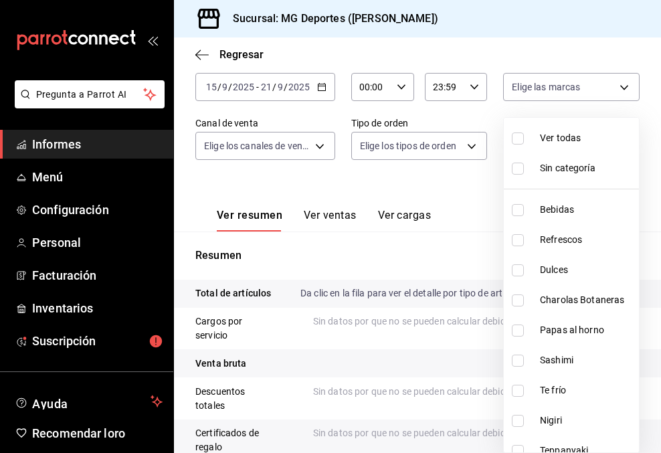
checkbox input "true"
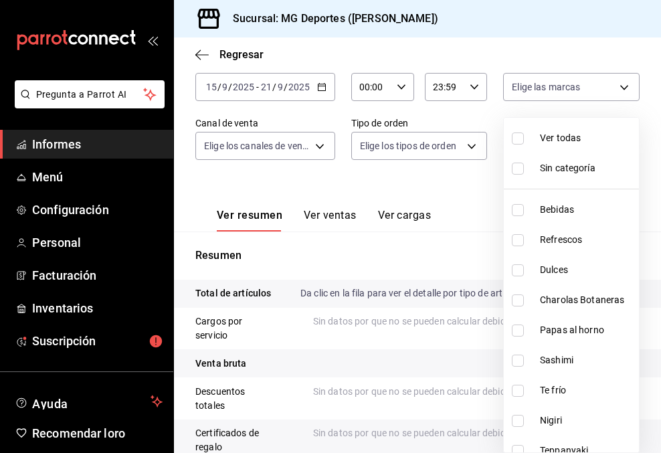
checkbox input "true"
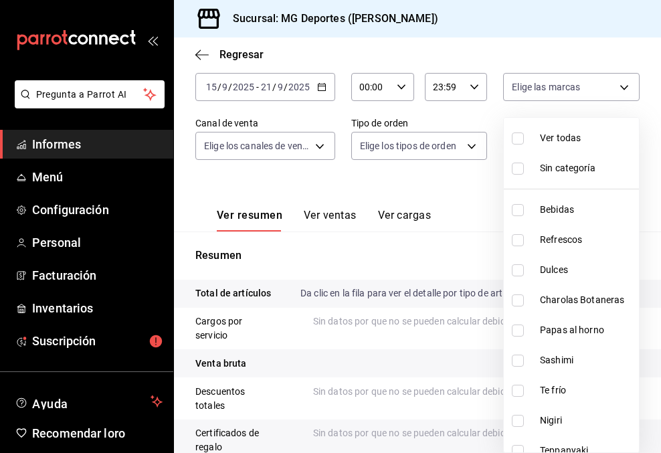
checkbox input "true"
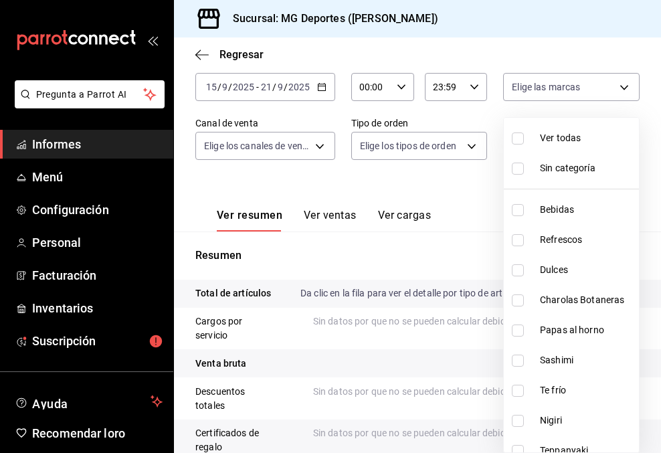
checkbox input "true"
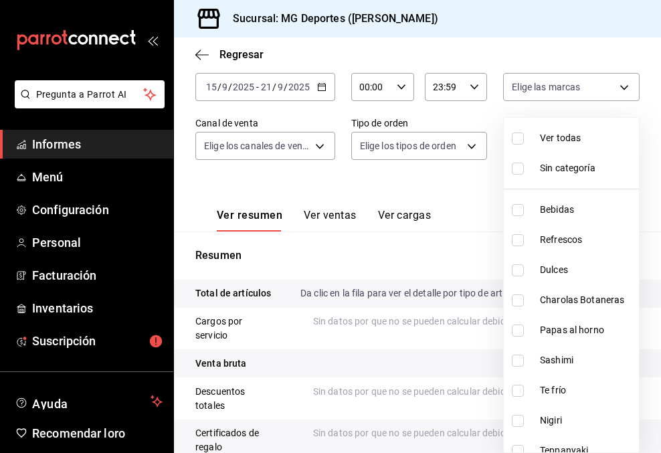
checkbox input "true"
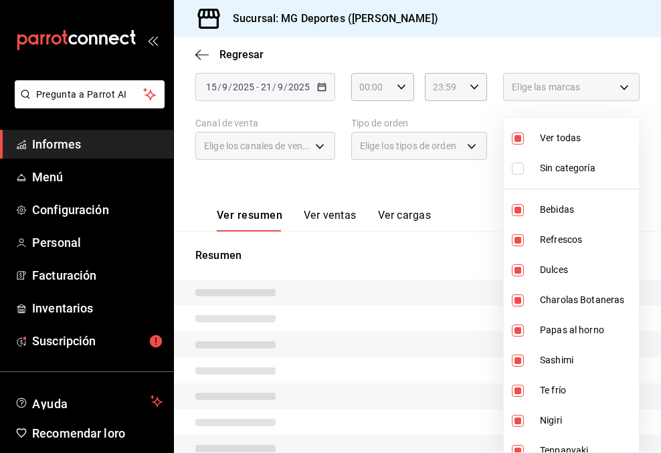
click at [518, 138] on input "checkbox" at bounding box center [518, 138] width 12 height 12
checkbox input "false"
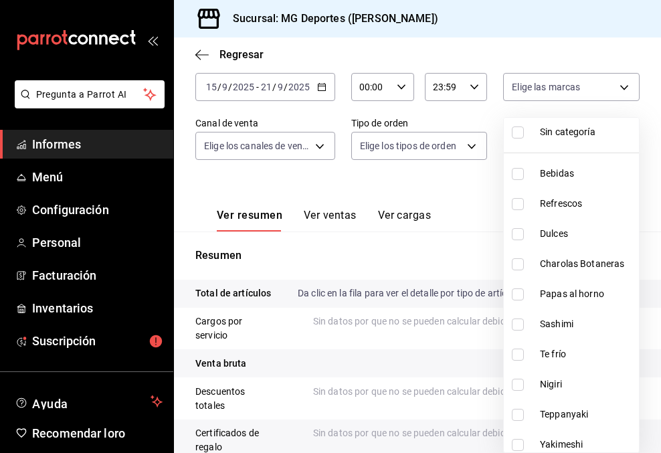
scroll to position [57, 0]
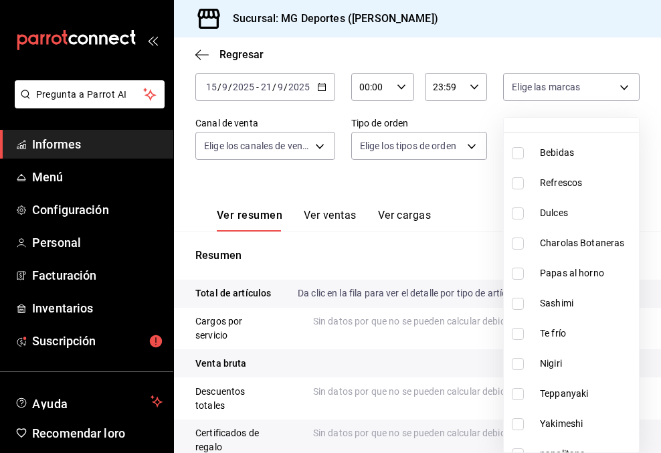
click at [521, 242] on input "checkbox" at bounding box center [518, 243] width 12 height 12
click at [521, 300] on input "checkbox" at bounding box center [518, 304] width 12 height 12
click at [518, 332] on input "checkbox" at bounding box center [518, 334] width 12 height 12
click at [517, 363] on input "checkbox" at bounding box center [518, 364] width 12 height 12
click at [521, 395] on input "checkbox" at bounding box center [518, 394] width 12 height 12
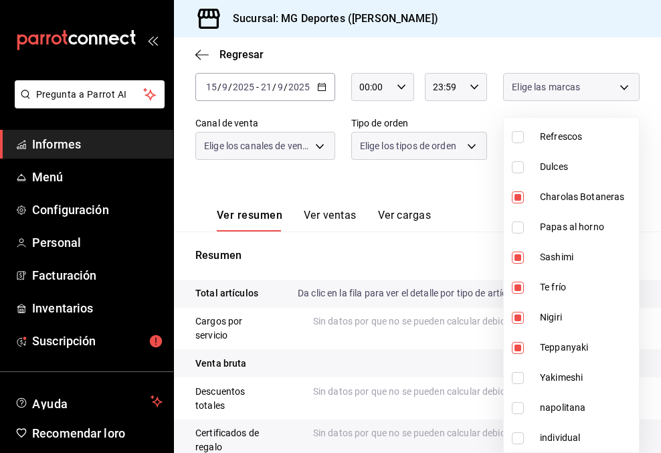
scroll to position [193, 0]
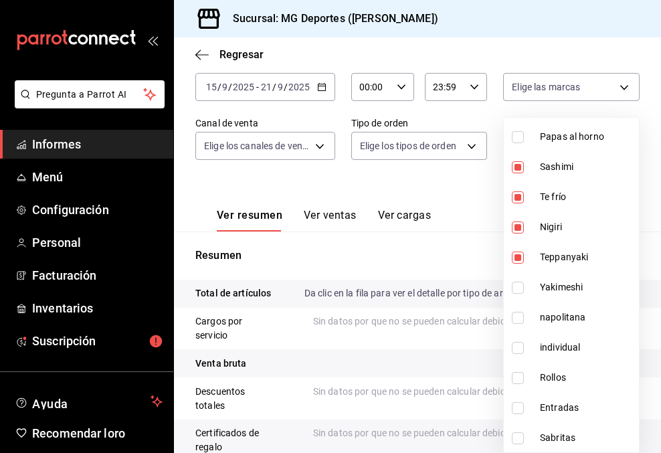
click at [520, 290] on input "checkbox" at bounding box center [518, 288] width 12 height 12
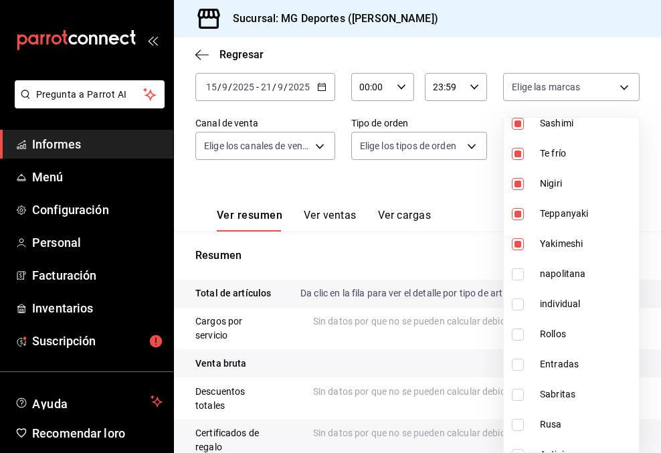
scroll to position [254, 0]
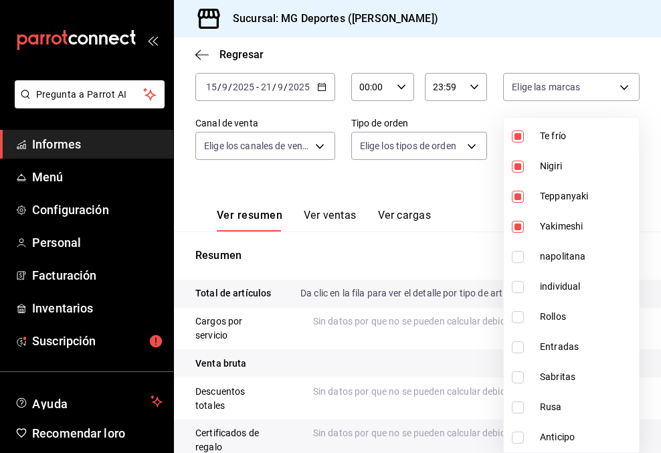
click at [518, 322] on input "checkbox" at bounding box center [518, 317] width 12 height 12
click at [518, 351] on input "checkbox" at bounding box center [518, 347] width 12 height 12
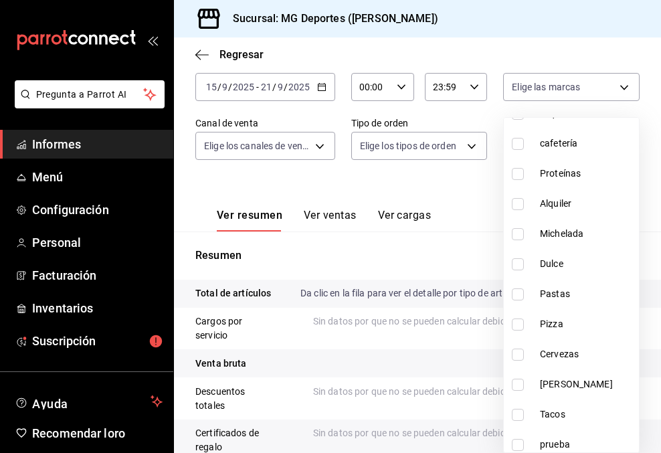
scroll to position [706, 0]
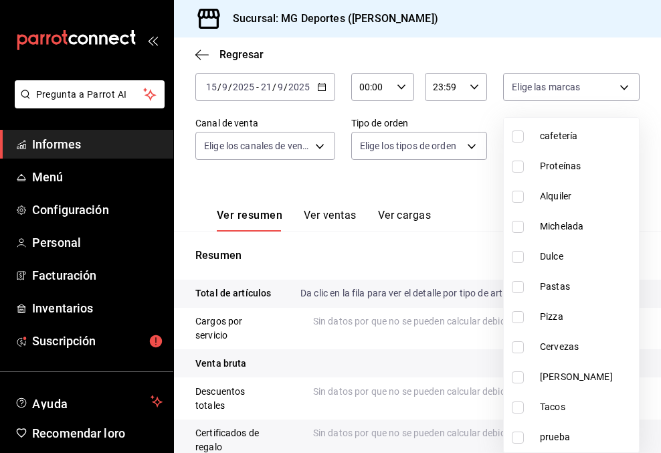
click at [648, 274] on div at bounding box center [330, 226] width 661 height 453
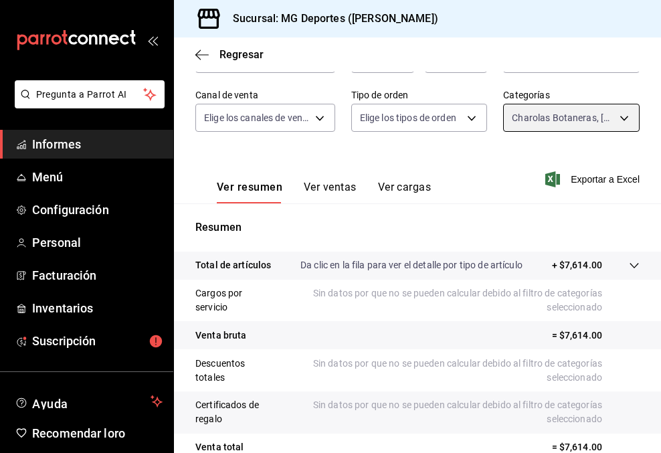
scroll to position [116, 0]
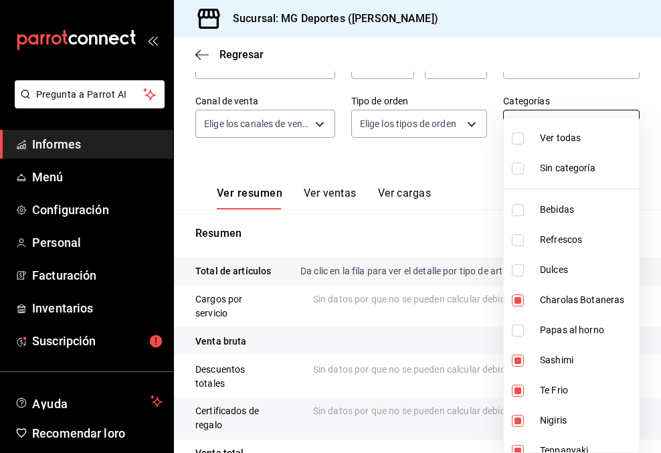
click at [628, 120] on body "Pregunta a Parrot AI Informes Menú Configuración Personal Facturación Inventari…" at bounding box center [330, 226] width 661 height 453
click at [516, 136] on input "checkbox" at bounding box center [518, 138] width 12 height 12
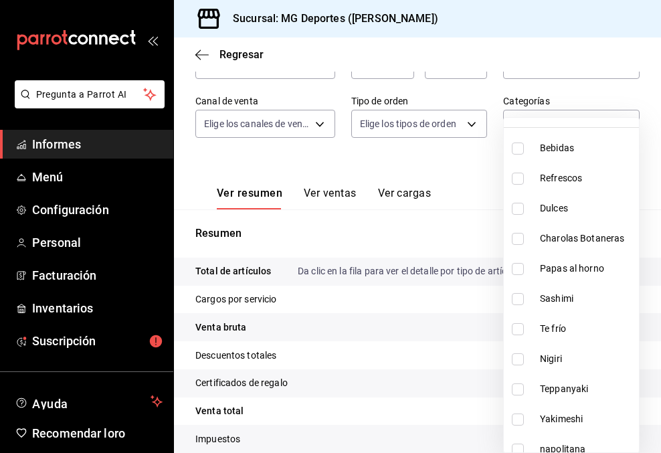
scroll to position [63, 0]
click at [514, 266] on input "checkbox" at bounding box center [518, 268] width 12 height 12
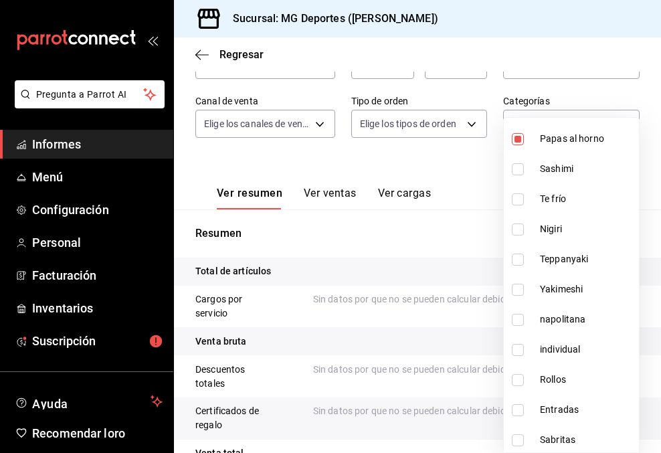
scroll to position [193, 0]
click at [520, 318] on input "checkbox" at bounding box center [518, 318] width 12 height 12
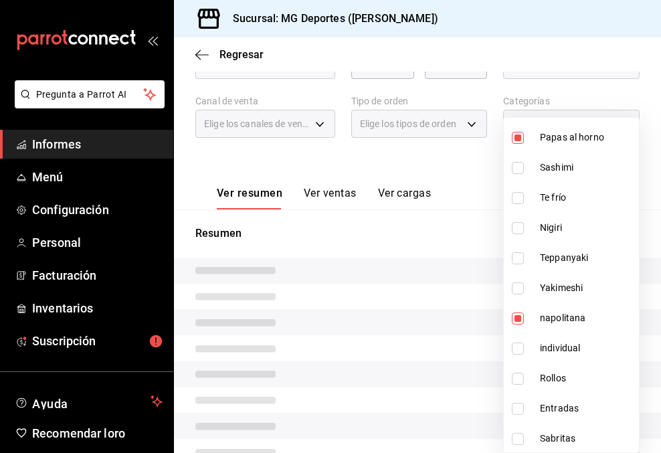
click at [518, 347] on input "checkbox" at bounding box center [518, 348] width 12 height 12
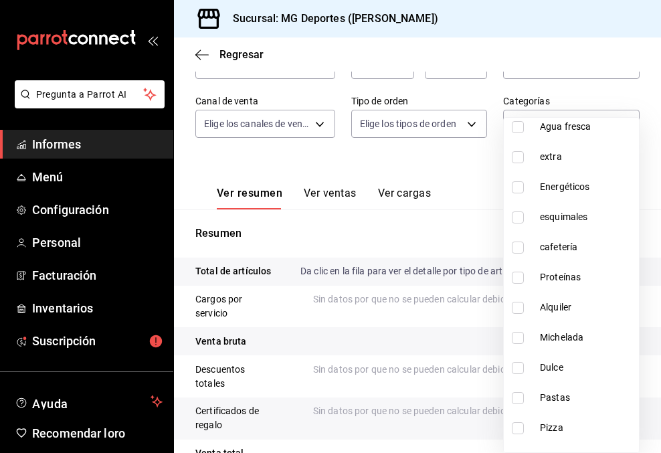
scroll to position [619, 0]
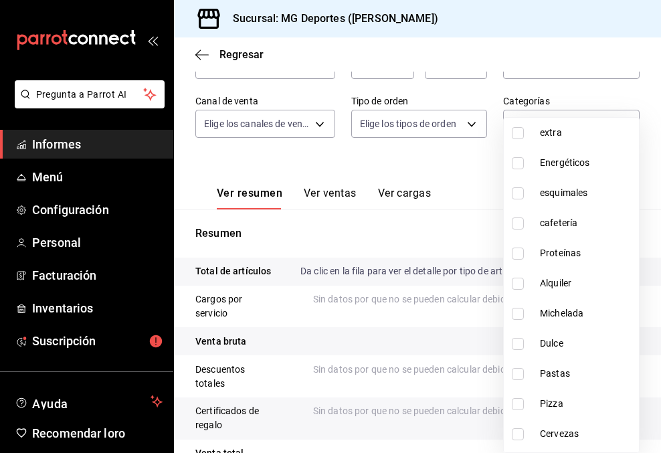
click at [518, 340] on input "checkbox" at bounding box center [518, 344] width 12 height 12
click at [518, 369] on input "checkbox" at bounding box center [518, 374] width 12 height 12
click at [518, 405] on input "checkbox" at bounding box center [518, 404] width 12 height 12
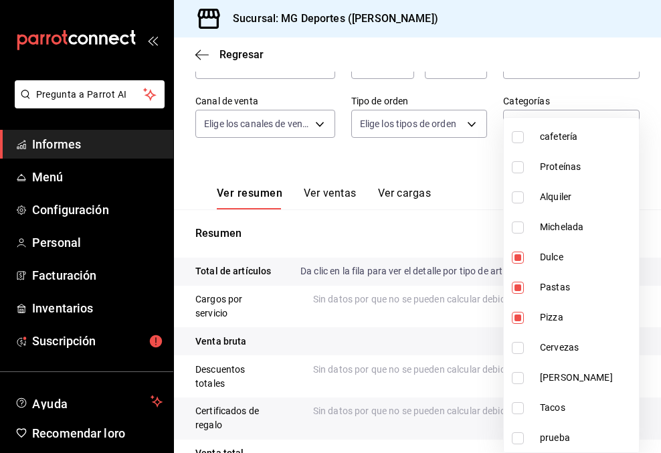
scroll to position [706, 0]
click at [425, 228] on div at bounding box center [330, 226] width 661 height 453
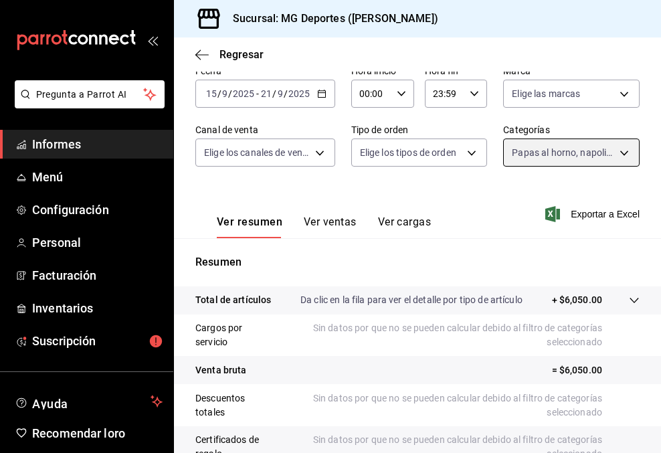
scroll to position [81, 0]
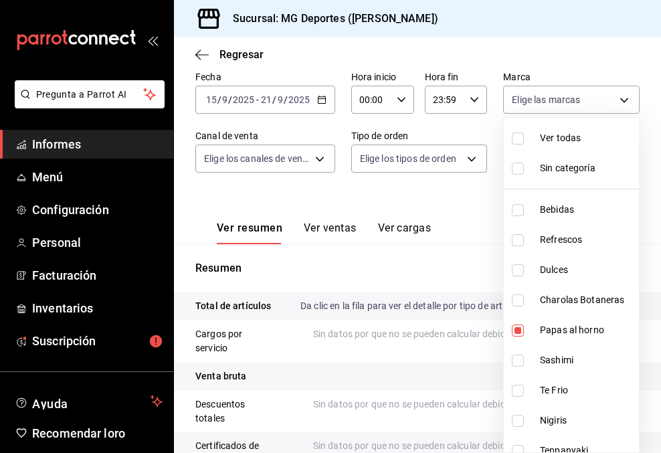
click at [624, 153] on body "Pregunta a Parrot AI Informes Menú Configuración Personal Facturación Inventari…" at bounding box center [330, 226] width 661 height 453
click at [519, 133] on input "checkbox" at bounding box center [518, 138] width 12 height 12
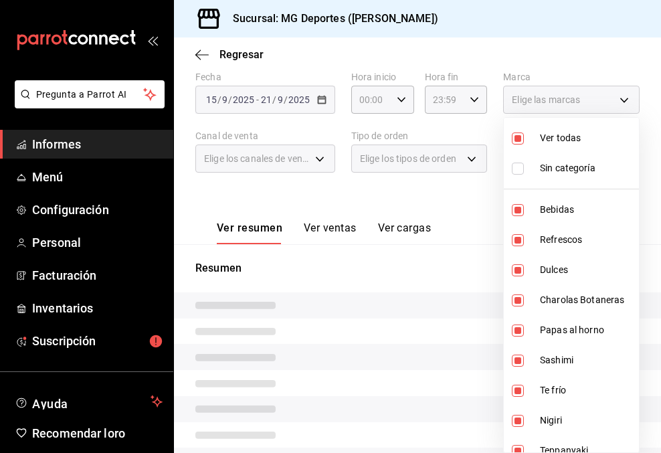
click at [519, 133] on input "checkbox" at bounding box center [518, 138] width 12 height 12
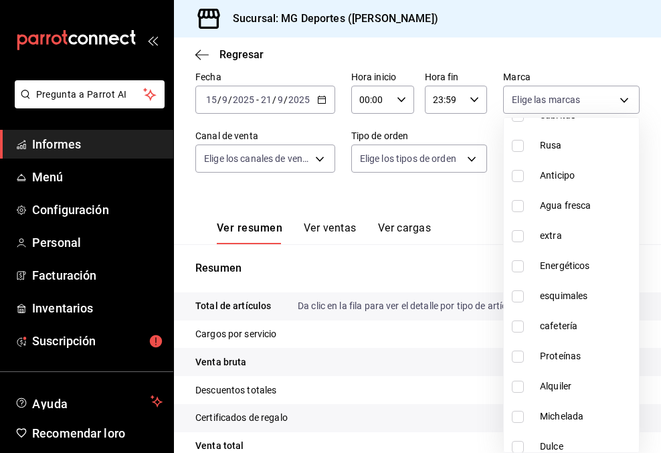
scroll to position [706, 0]
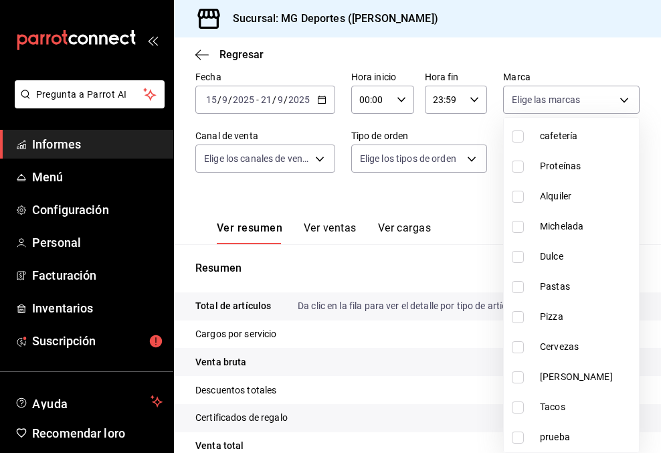
click at [518, 409] on input "checkbox" at bounding box center [518, 407] width 12 height 12
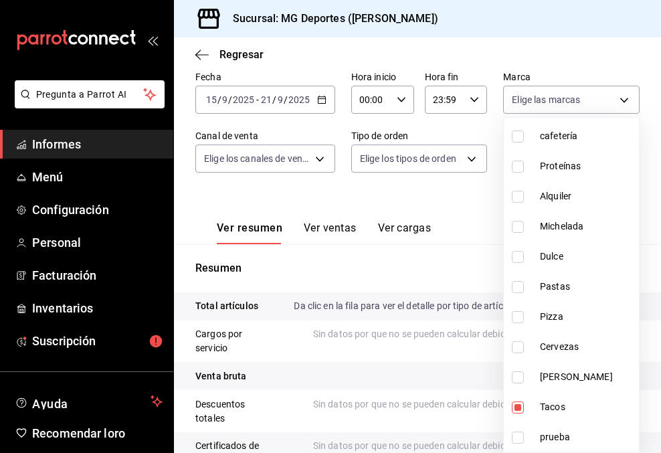
click at [518, 377] on input "checkbox" at bounding box center [518, 377] width 12 height 12
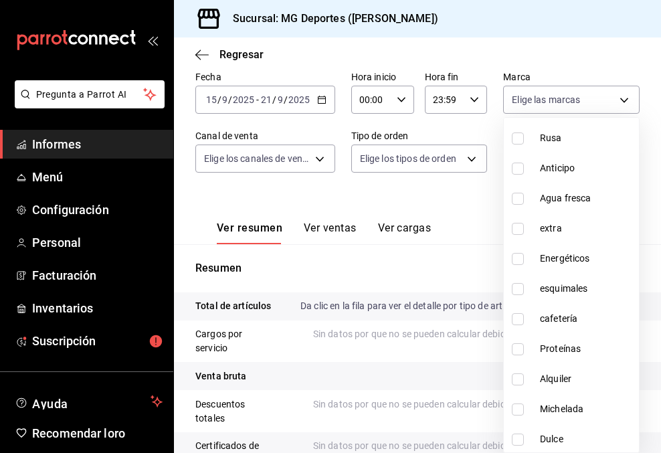
scroll to position [512, 0]
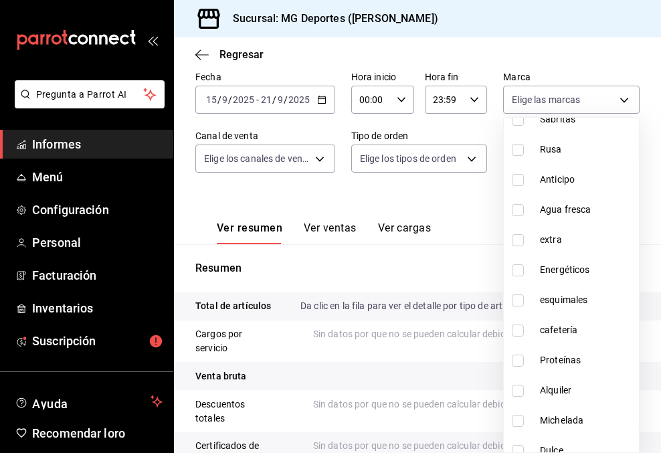
click at [520, 211] on input "checkbox" at bounding box center [518, 210] width 12 height 12
click at [464, 197] on div at bounding box center [330, 226] width 661 height 453
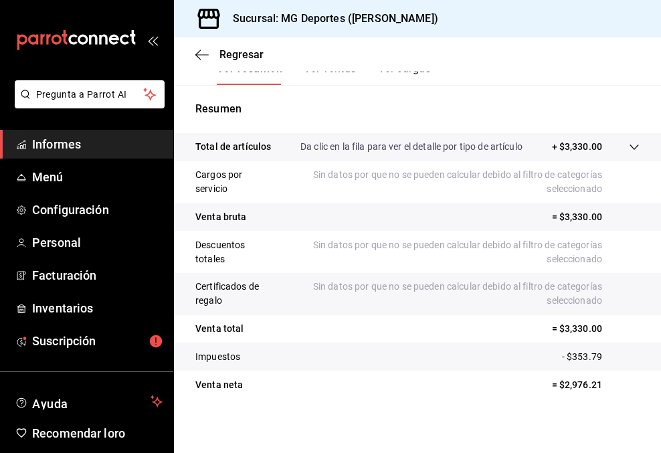
scroll to position [245, 0]
